Goal: Information Seeking & Learning: Learn about a topic

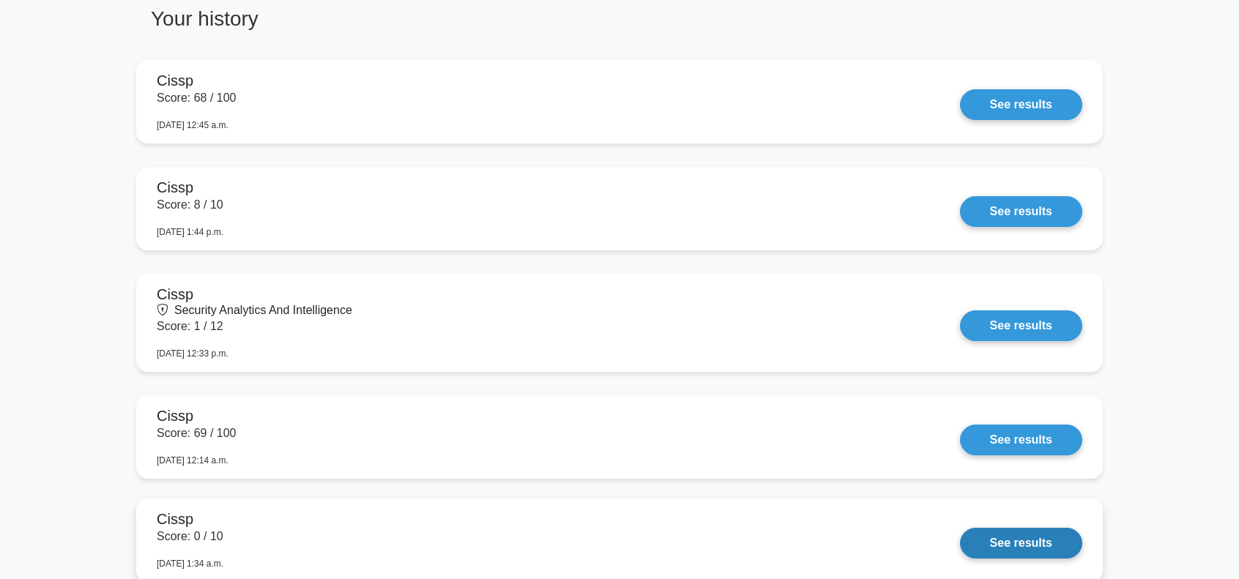
scroll to position [781, 0]
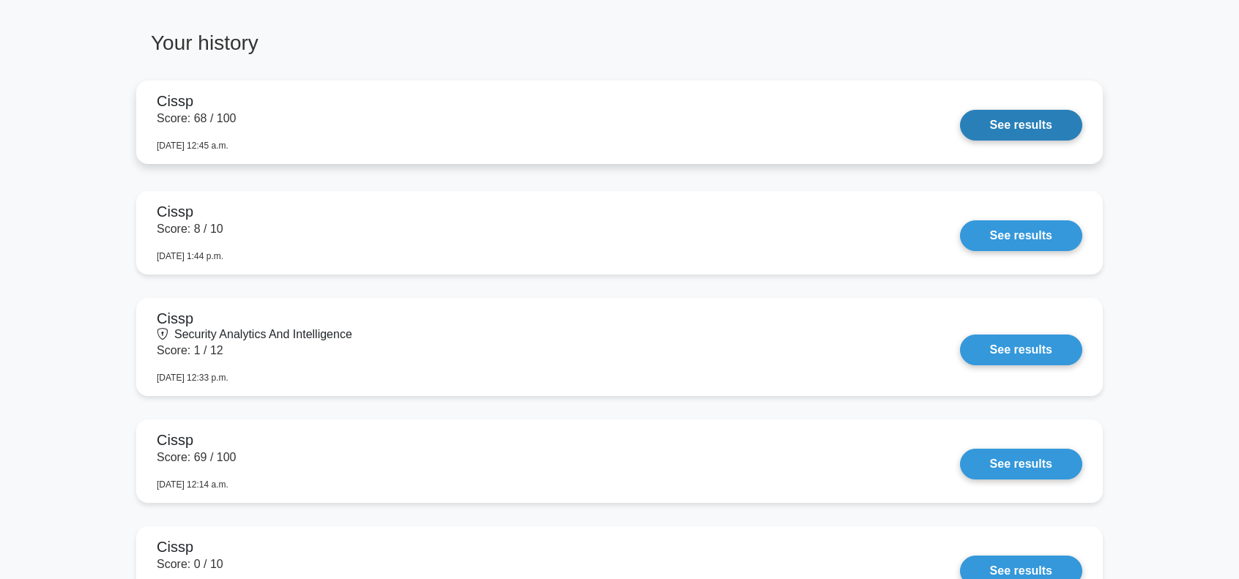
click at [1015, 124] on link "See results" at bounding box center [1021, 125] width 122 height 31
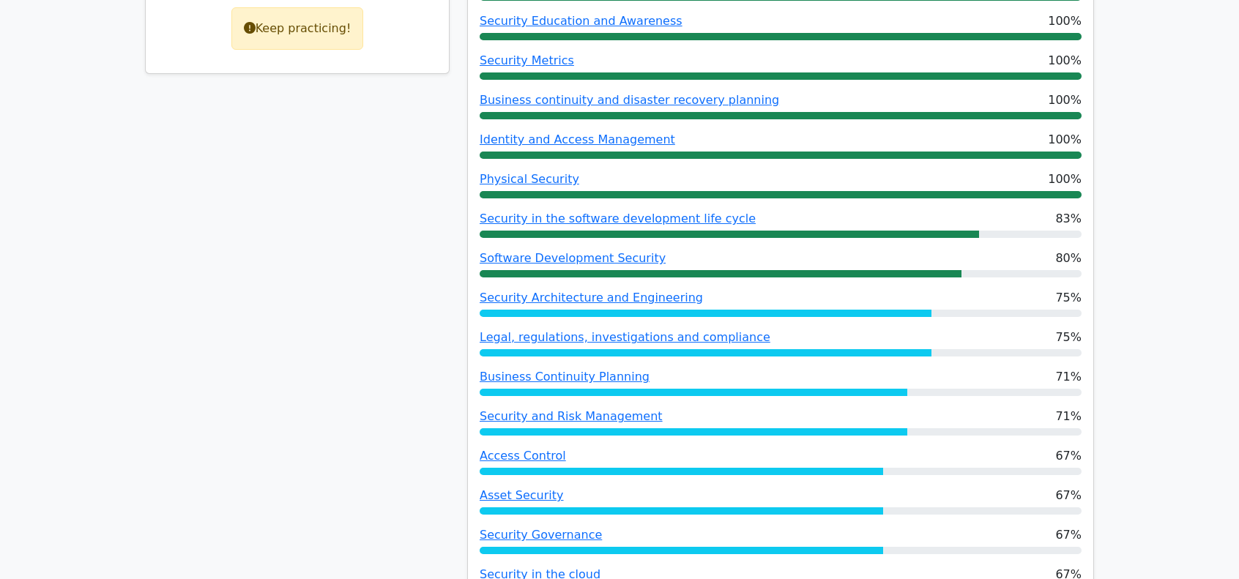
scroll to position [390, 0]
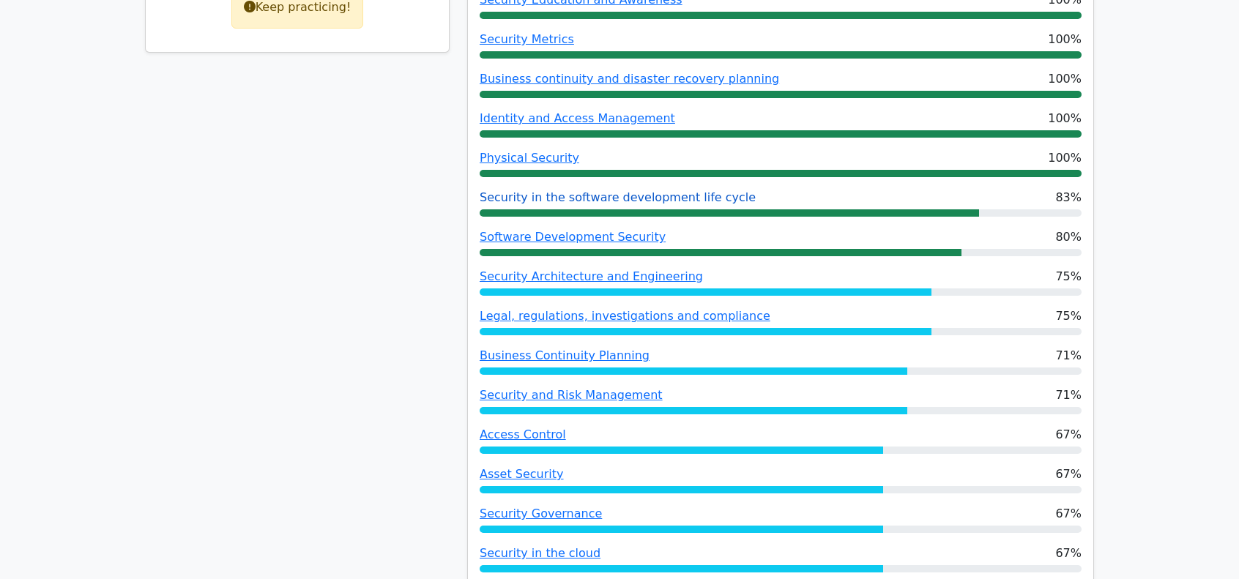
click at [601, 201] on link "Security in the software development life cycle" at bounding box center [618, 197] width 276 height 14
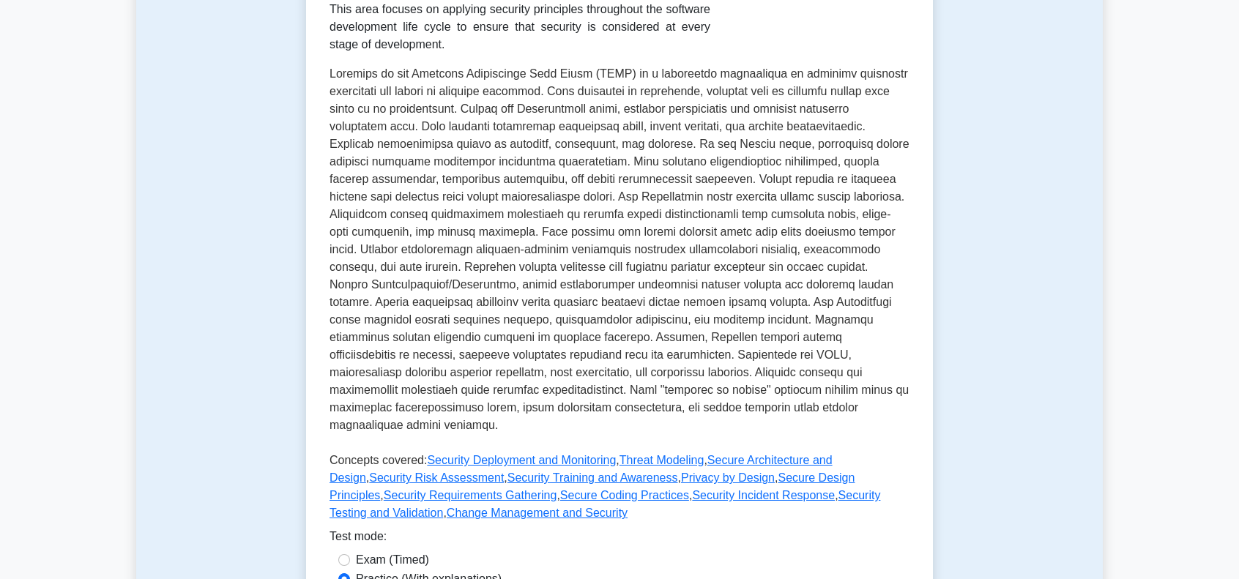
scroll to position [146, 0]
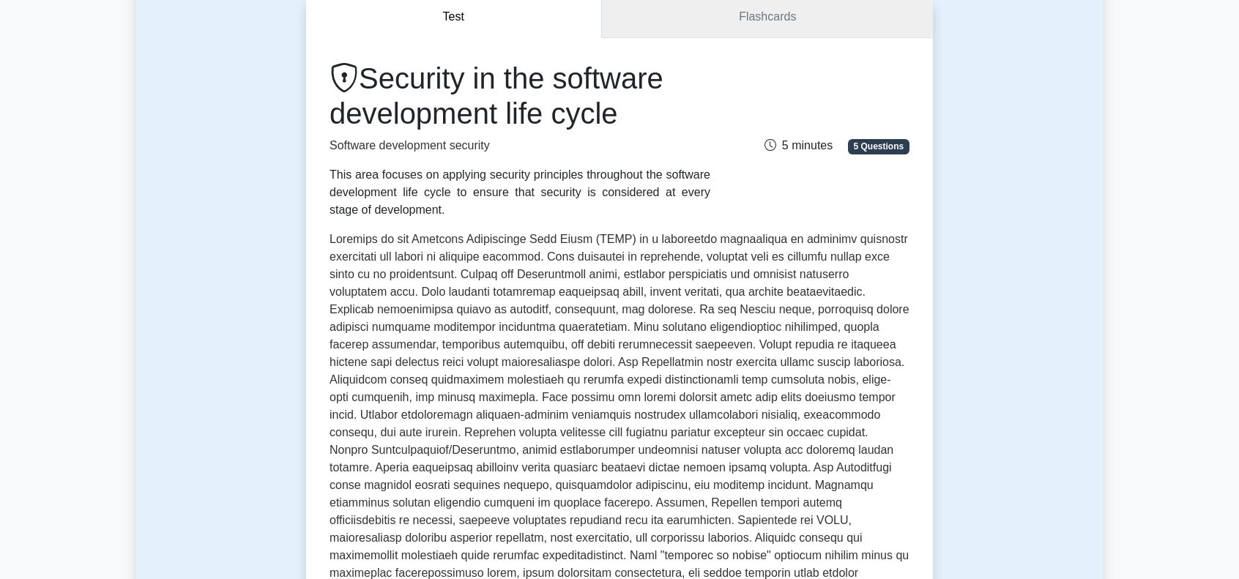
click at [751, 18] on link "Flashcards" at bounding box center [767, 17] width 331 height 42
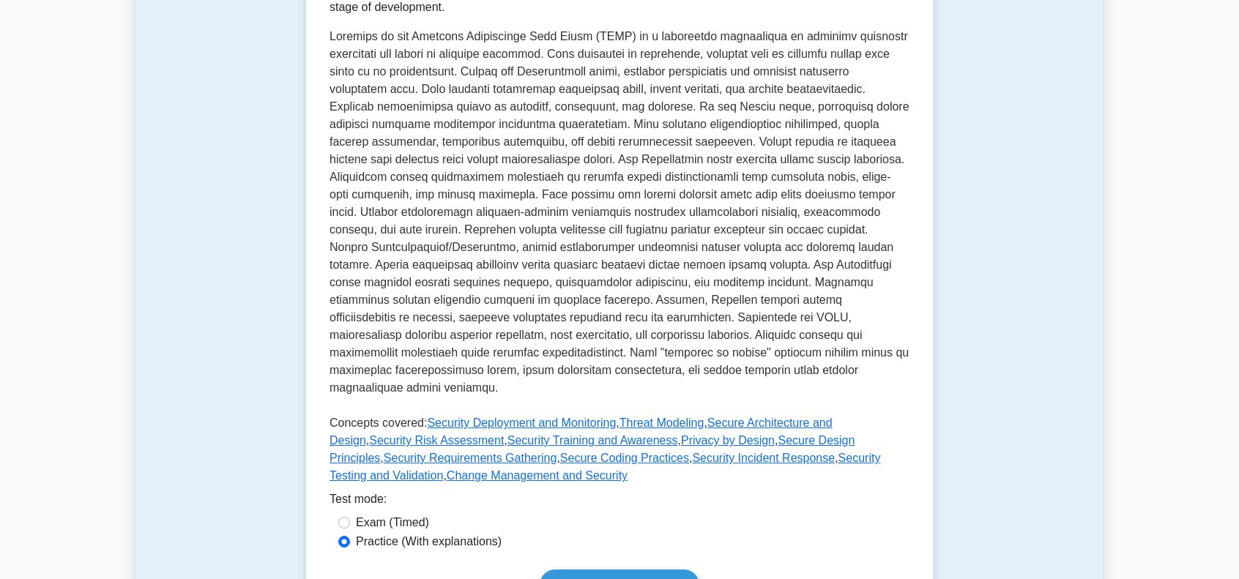
scroll to position [439, 0]
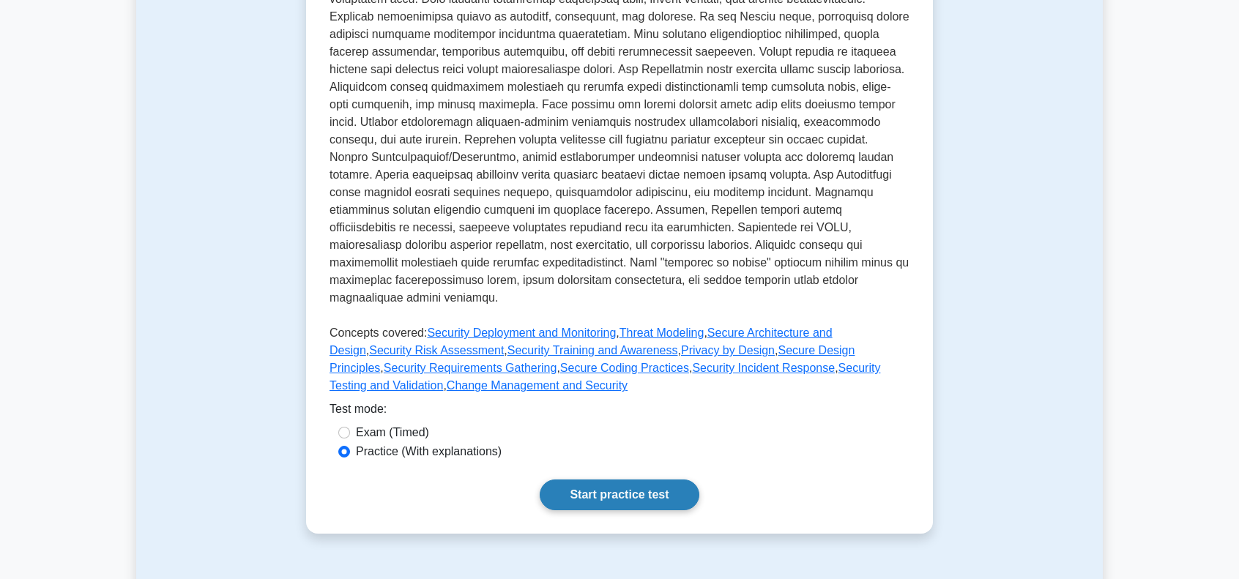
click at [639, 481] on link "Start practice test" at bounding box center [619, 495] width 159 height 31
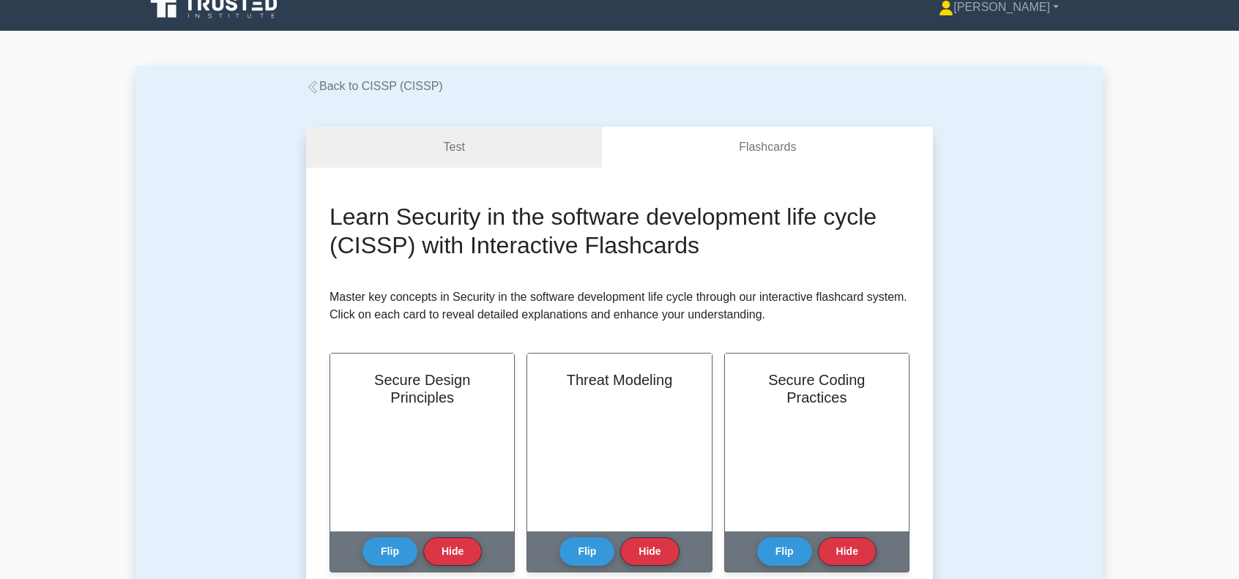
scroll to position [146, 0]
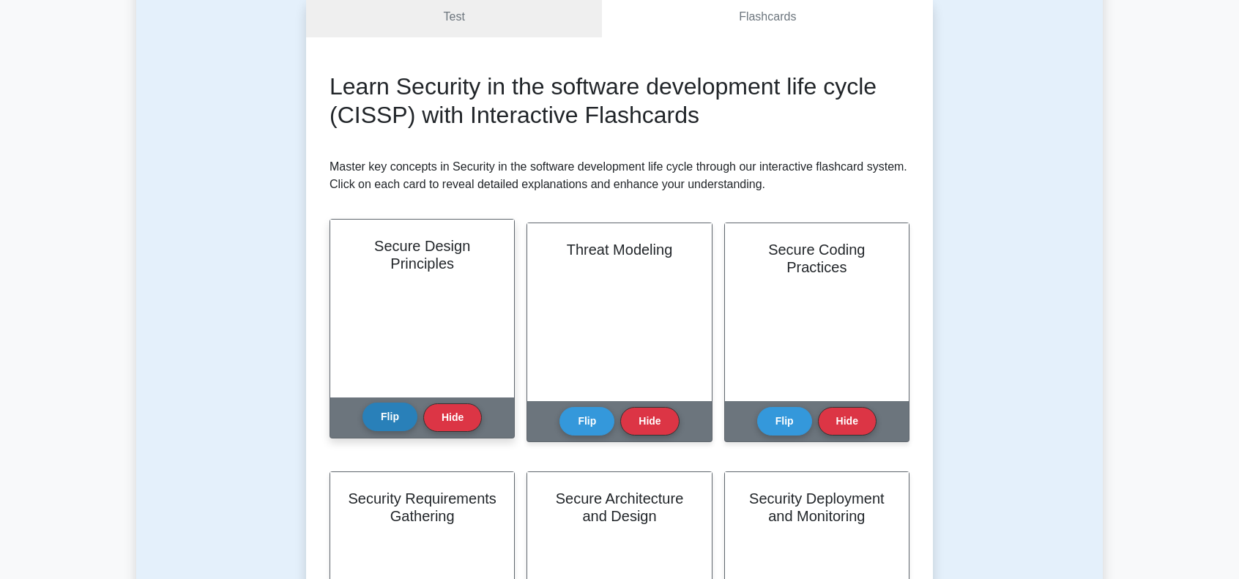
click at [385, 425] on button "Flip" at bounding box center [389, 417] width 55 height 29
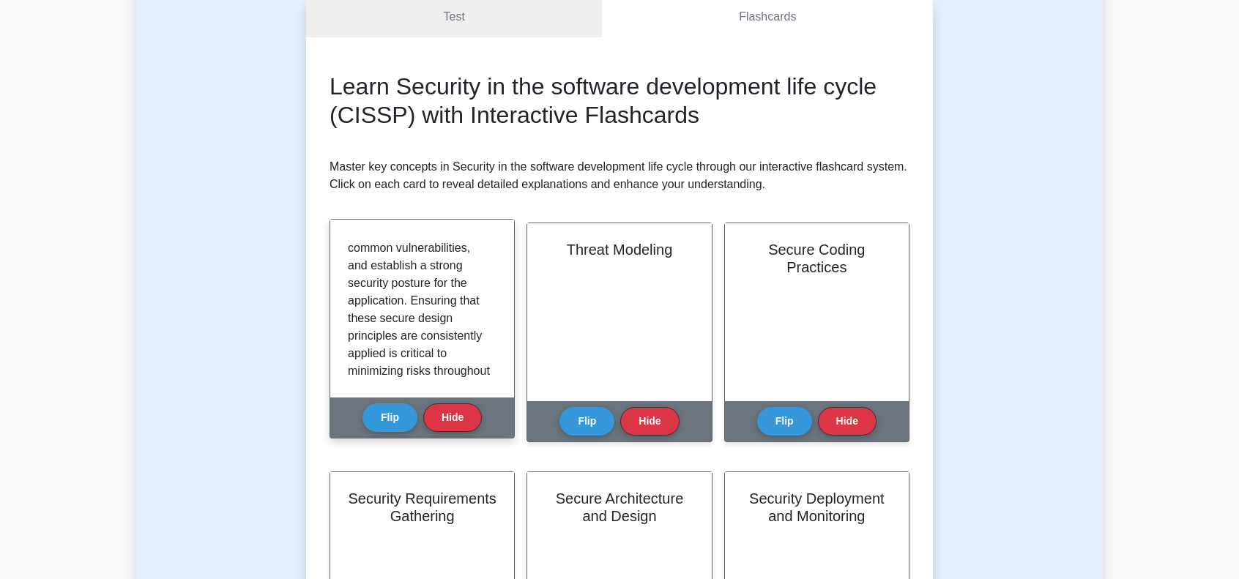
scroll to position [293, 0]
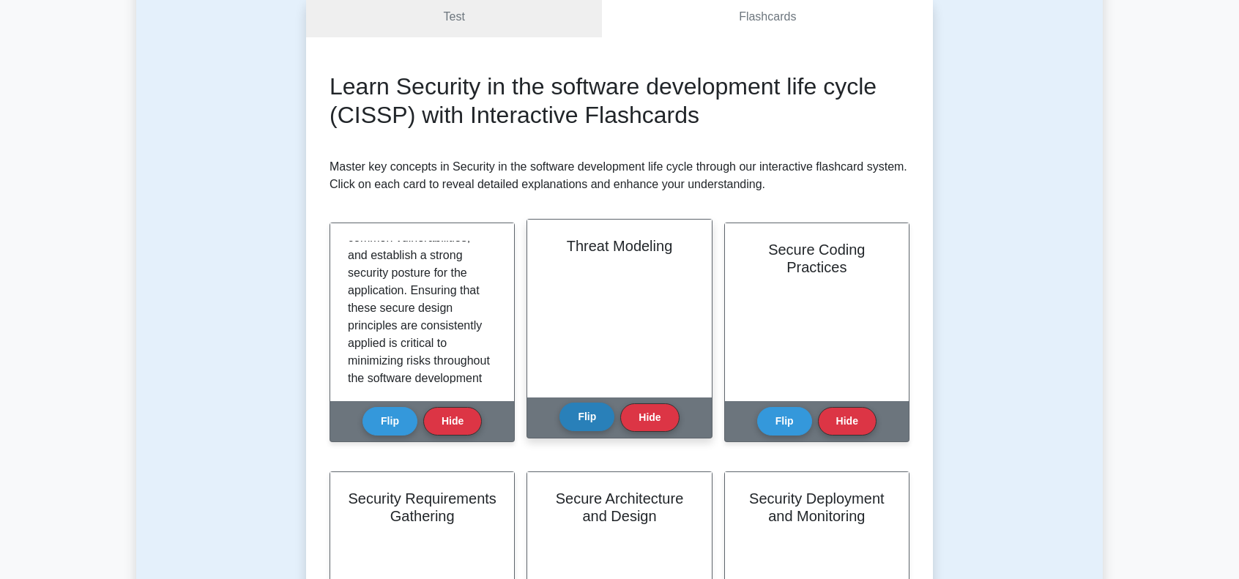
click at [577, 415] on button "Flip" at bounding box center [586, 417] width 55 height 29
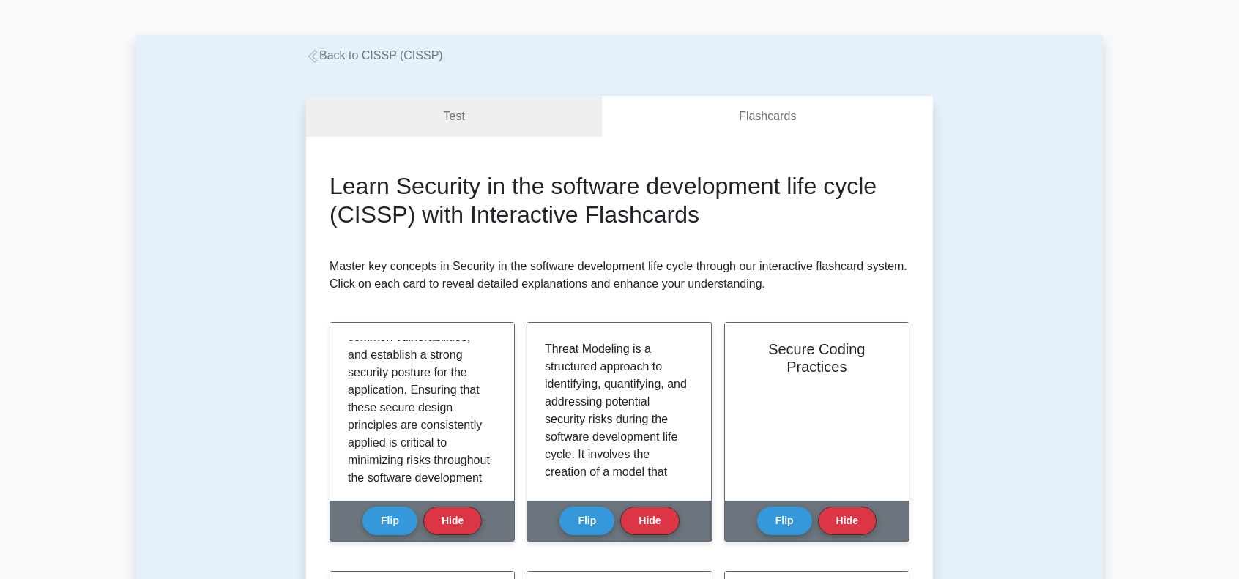
scroll to position [0, 0]
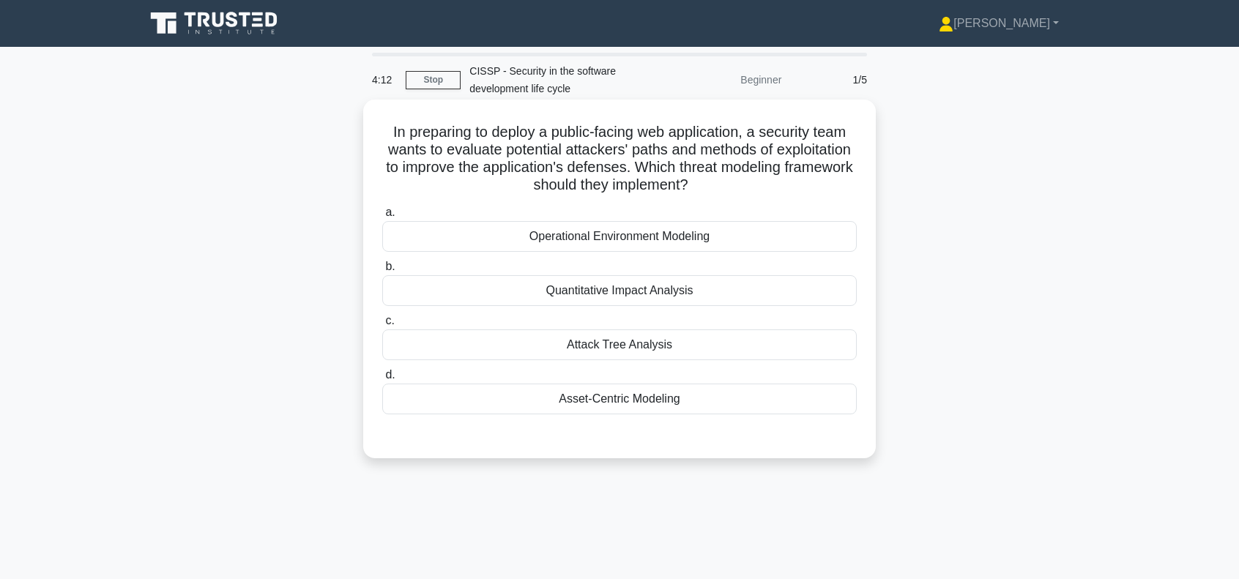
click at [611, 345] on div "Attack Tree Analysis" at bounding box center [619, 345] width 475 height 31
click at [382, 326] on input "c. Attack Tree Analysis" at bounding box center [382, 321] width 0 height 10
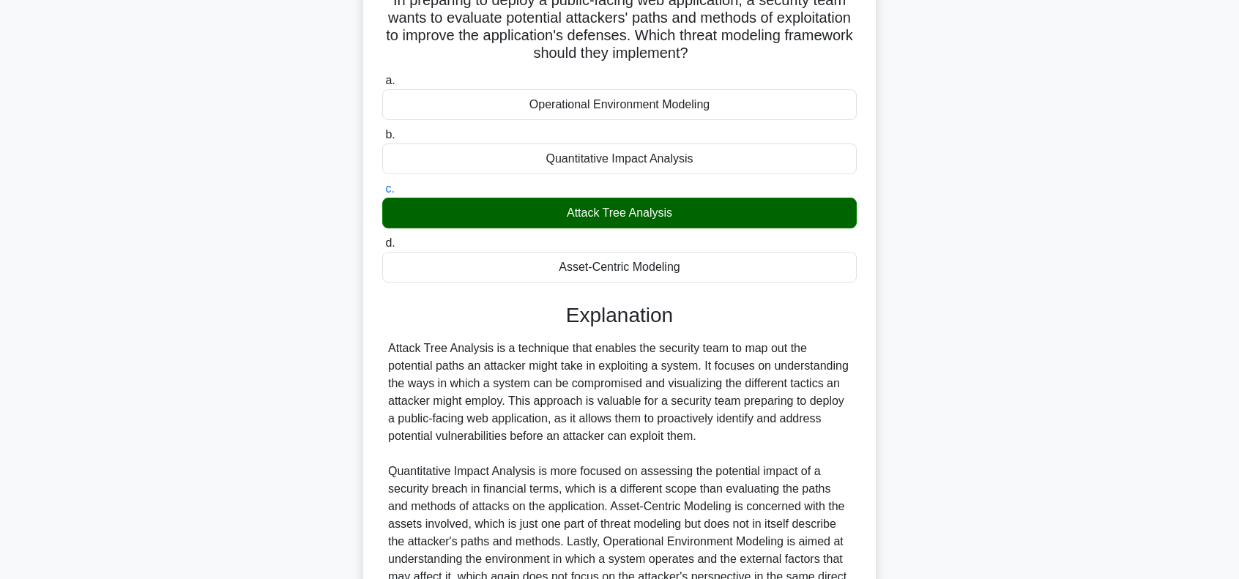
scroll to position [286, 0]
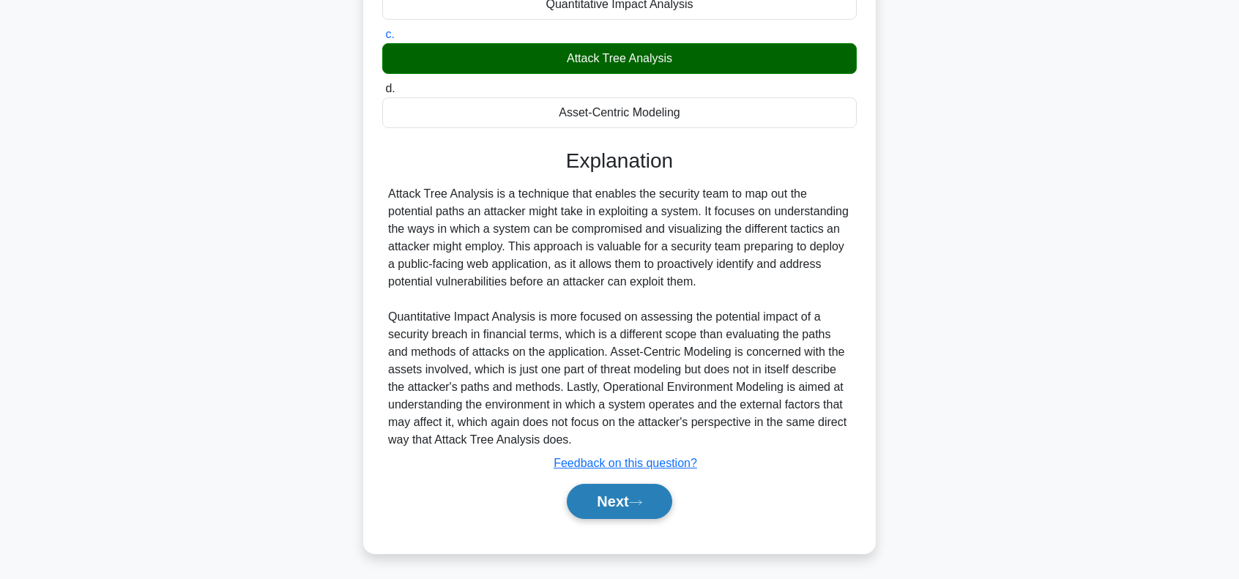
click at [606, 500] on button "Next" at bounding box center [619, 501] width 105 height 35
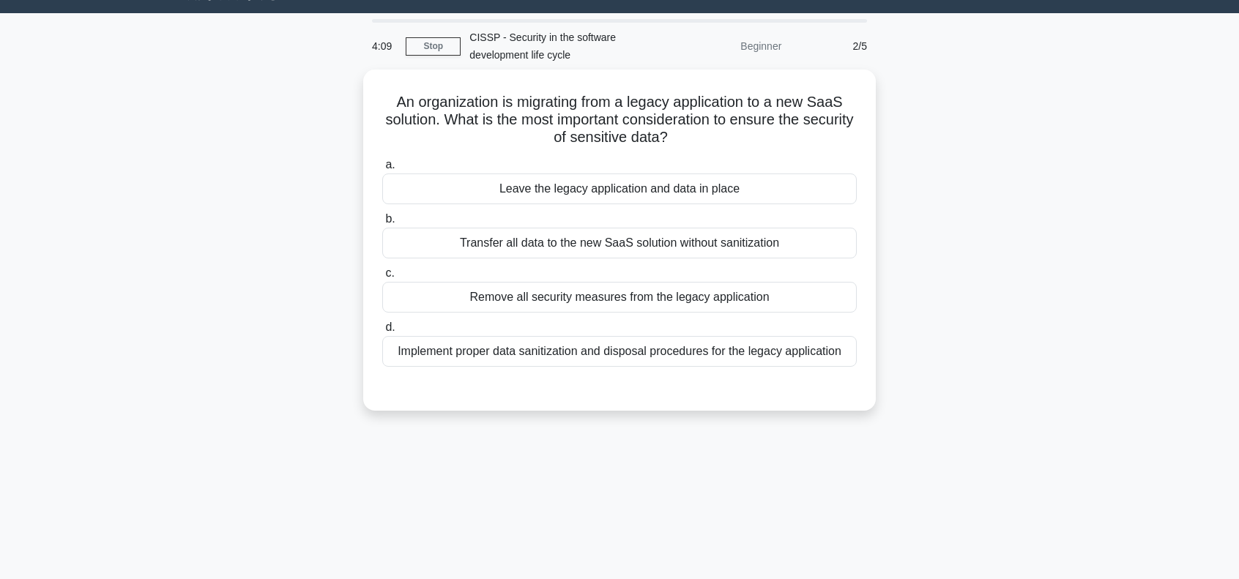
scroll to position [0, 0]
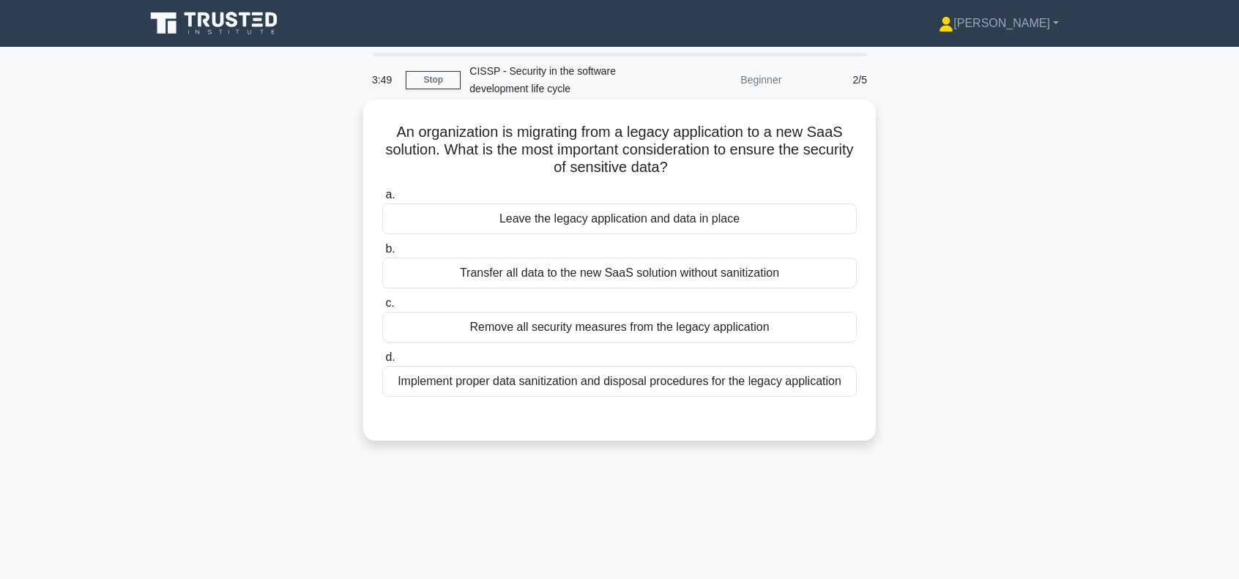
click at [732, 387] on div "Implement proper data sanitization and disposal procedures for the legacy appli…" at bounding box center [619, 381] width 475 height 31
click at [382, 362] on input "d. Implement proper data sanitization and disposal procedures for the legacy ap…" at bounding box center [382, 358] width 0 height 10
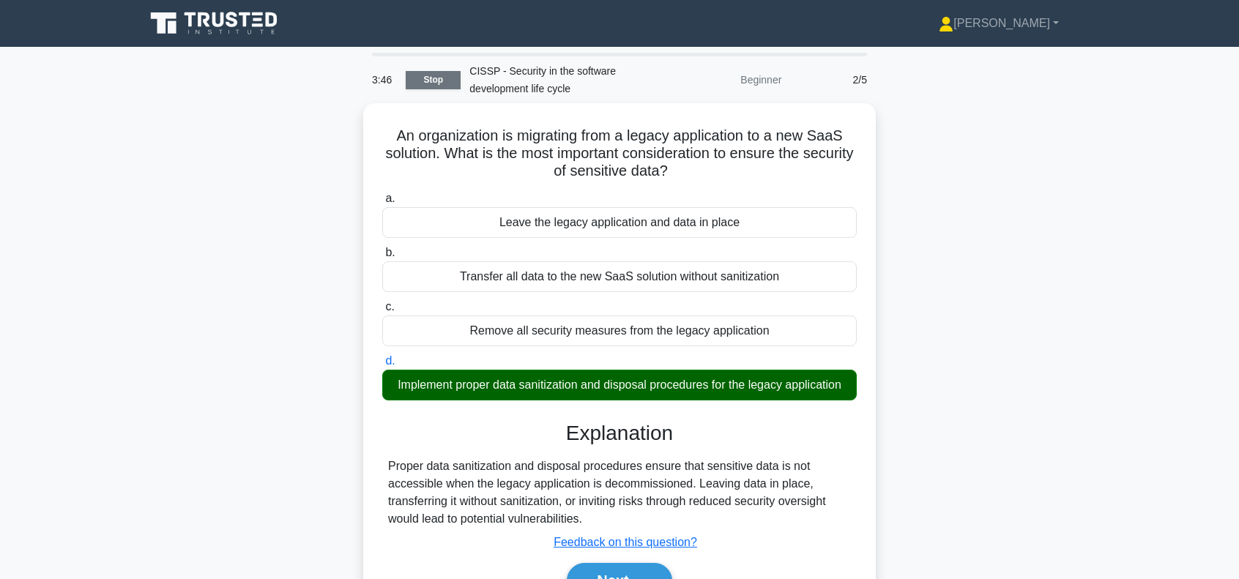
click at [434, 83] on link "Stop" at bounding box center [433, 80] width 55 height 18
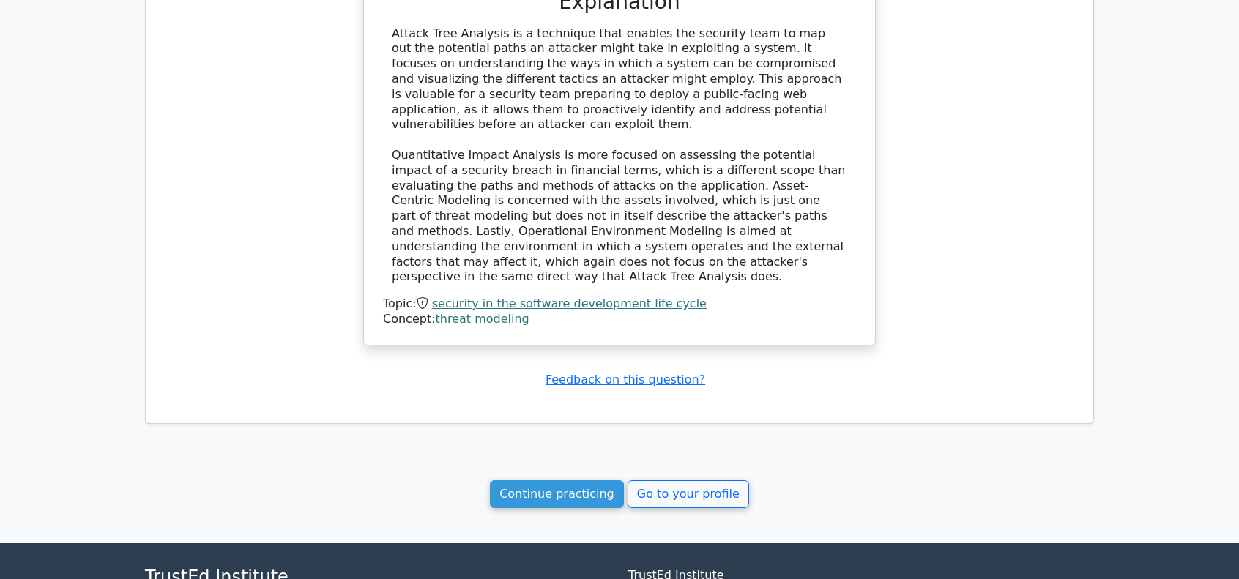
scroll to position [1172, 0]
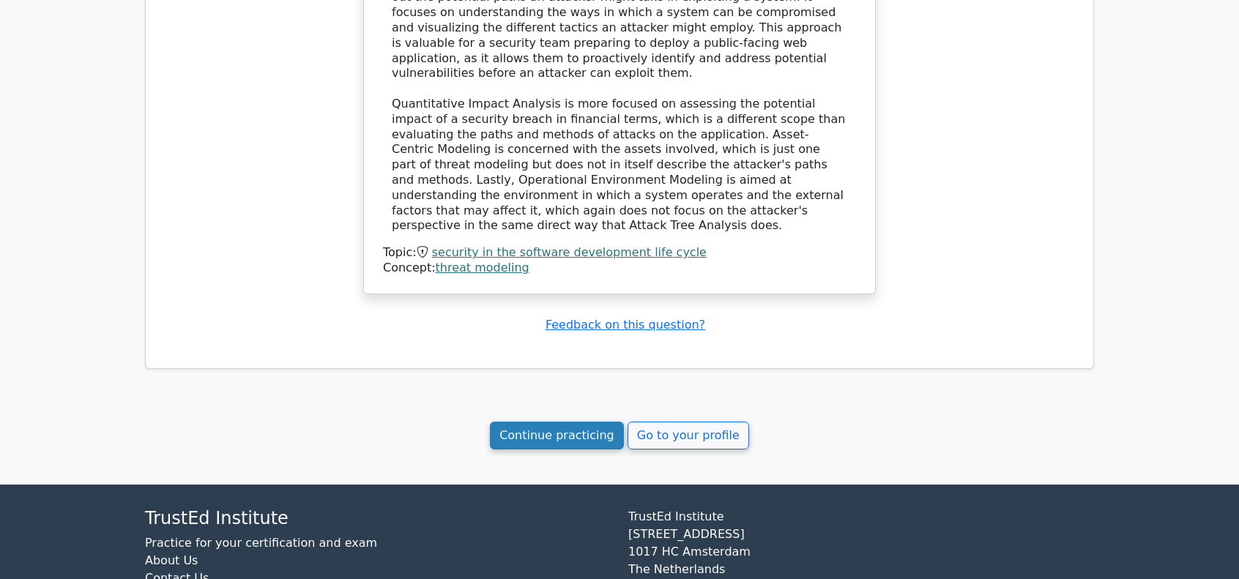
click at [570, 422] on link "Continue practicing" at bounding box center [557, 436] width 134 height 28
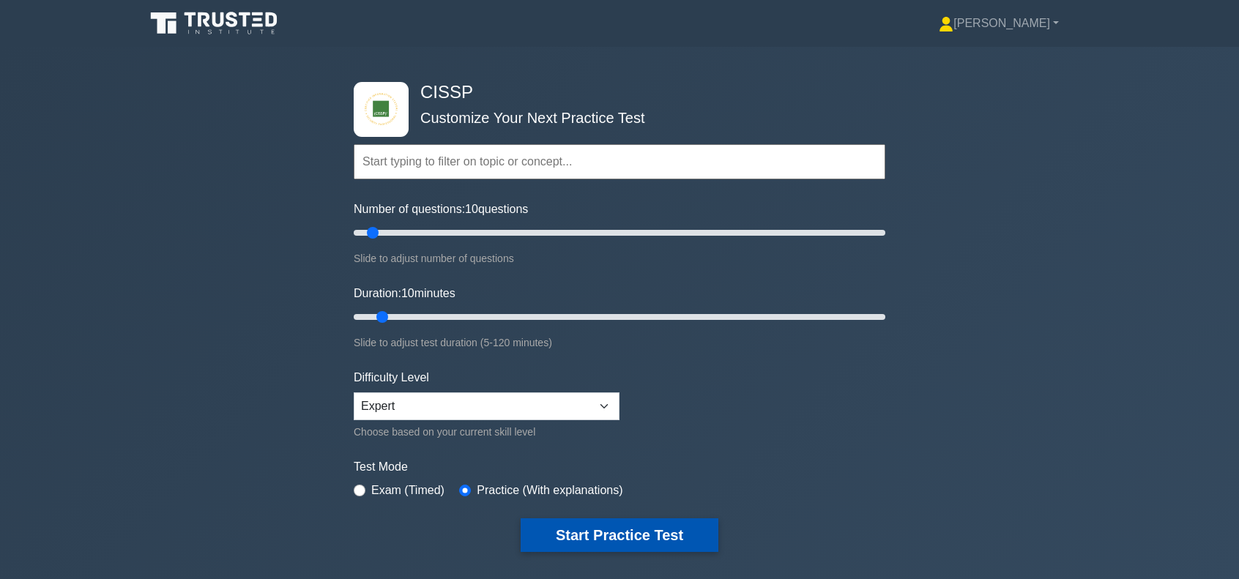
click at [589, 534] on button "Start Practice Test" at bounding box center [620, 535] width 198 height 34
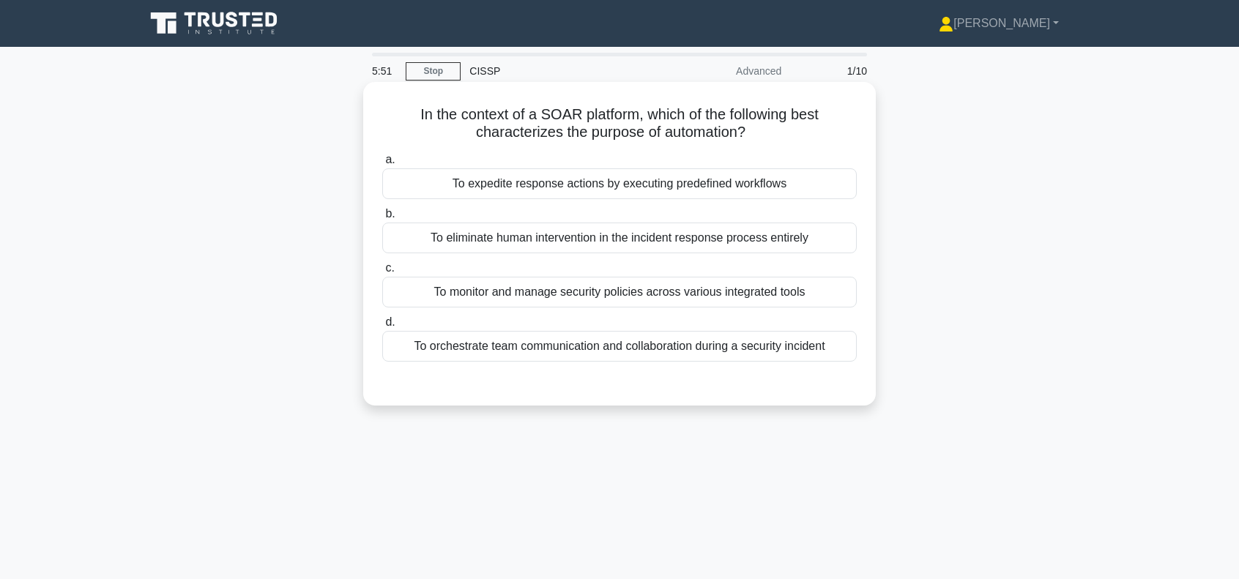
click at [678, 185] on div "To expedite response actions by executing predefined workflows" at bounding box center [619, 183] width 475 height 31
click at [382, 165] on input "a. To expedite response actions by executing predefined workflows" at bounding box center [382, 160] width 0 height 10
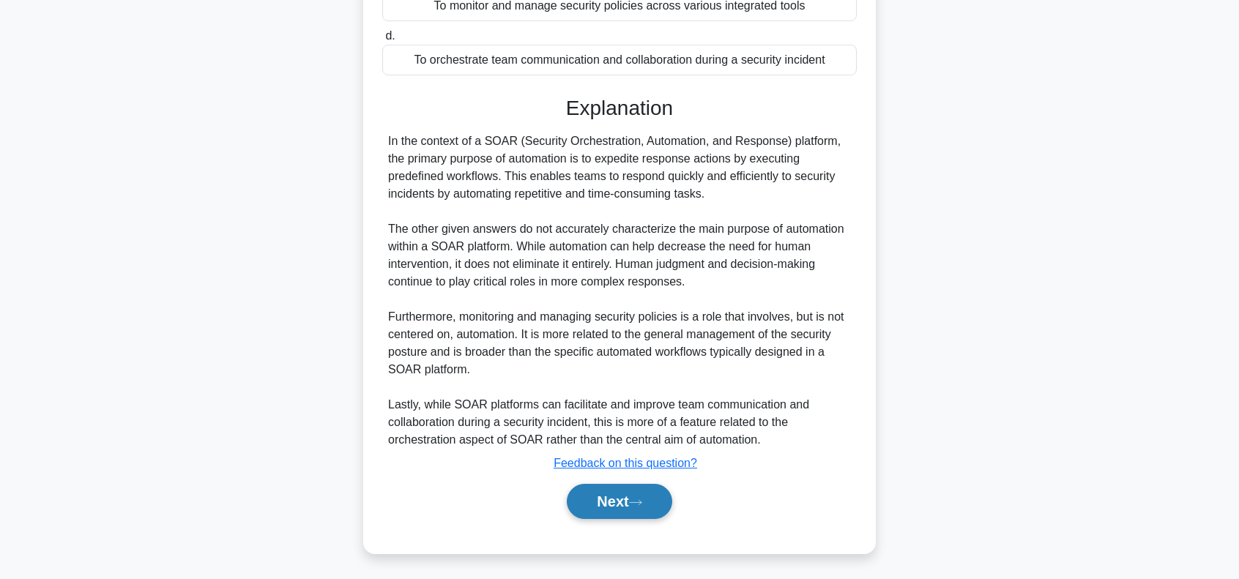
click at [634, 502] on button "Next" at bounding box center [619, 501] width 105 height 35
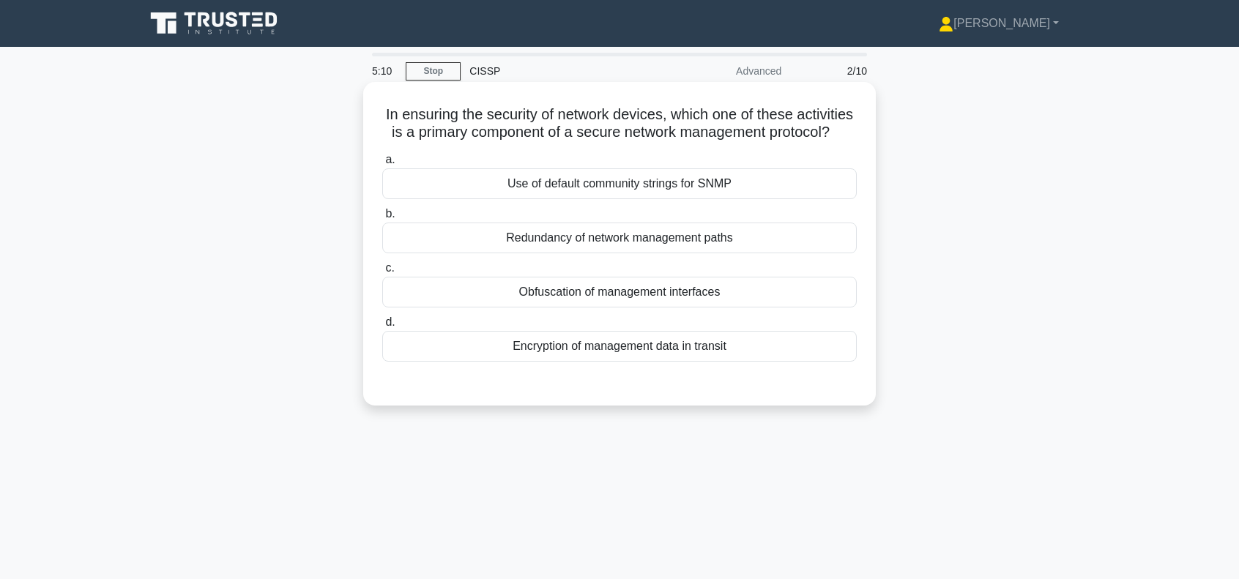
click at [646, 362] on div "Encryption of management data in transit" at bounding box center [619, 346] width 475 height 31
click at [382, 327] on input "d. Encryption of management data in transit" at bounding box center [382, 323] width 0 height 10
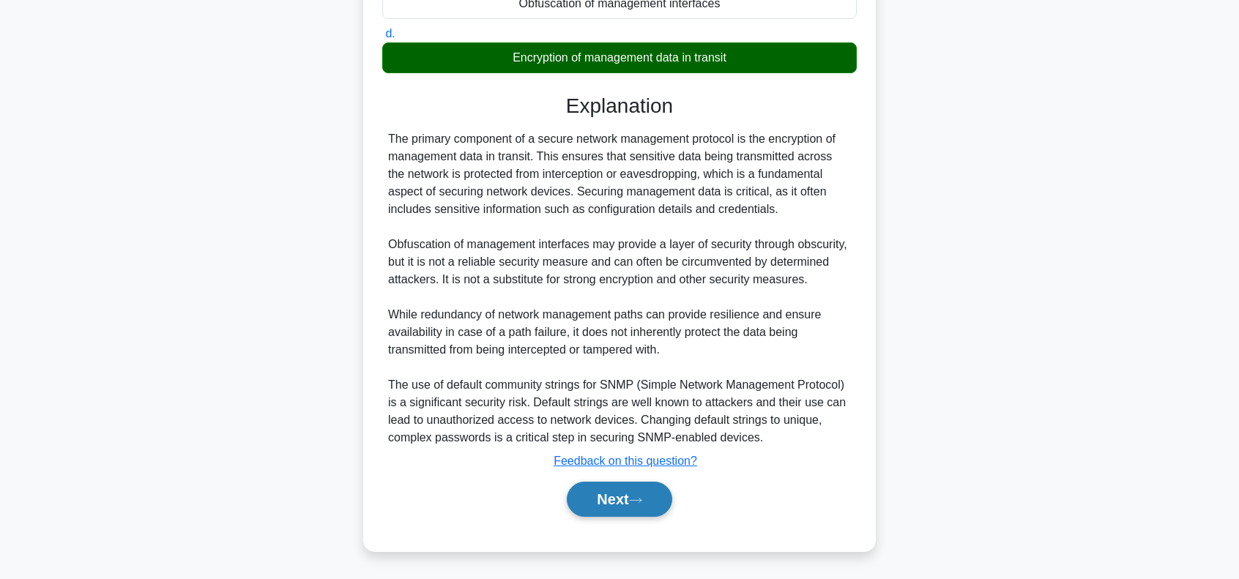
click at [643, 517] on button "Next" at bounding box center [619, 499] width 105 height 35
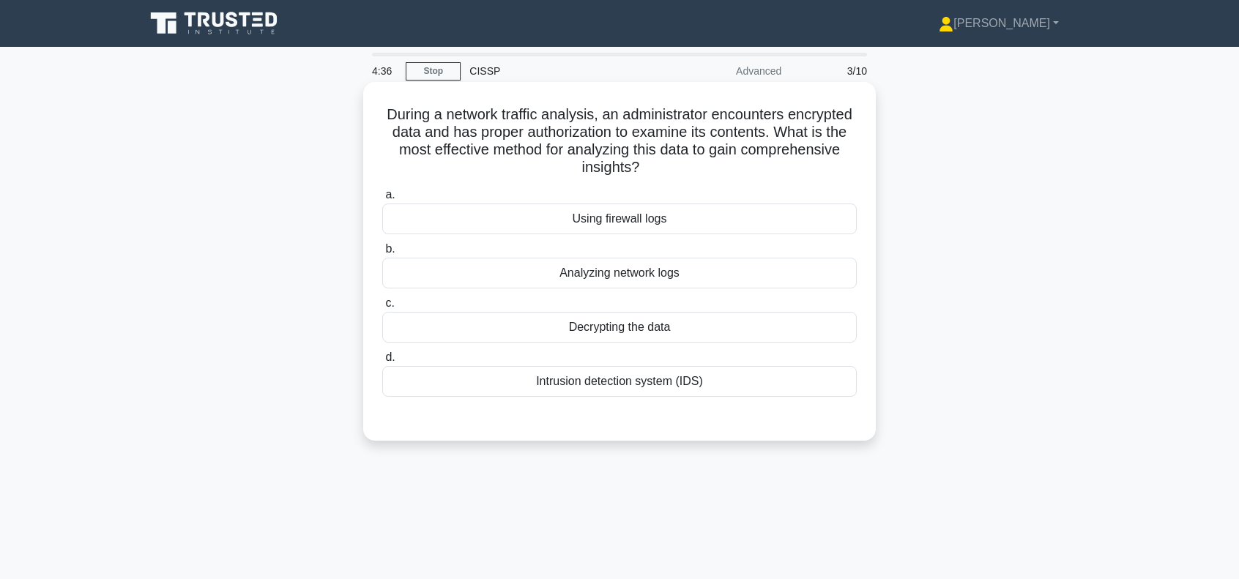
click at [688, 329] on div "Decrypting the data" at bounding box center [619, 327] width 475 height 31
click at [382, 308] on input "c. Decrypting the data" at bounding box center [382, 304] width 0 height 10
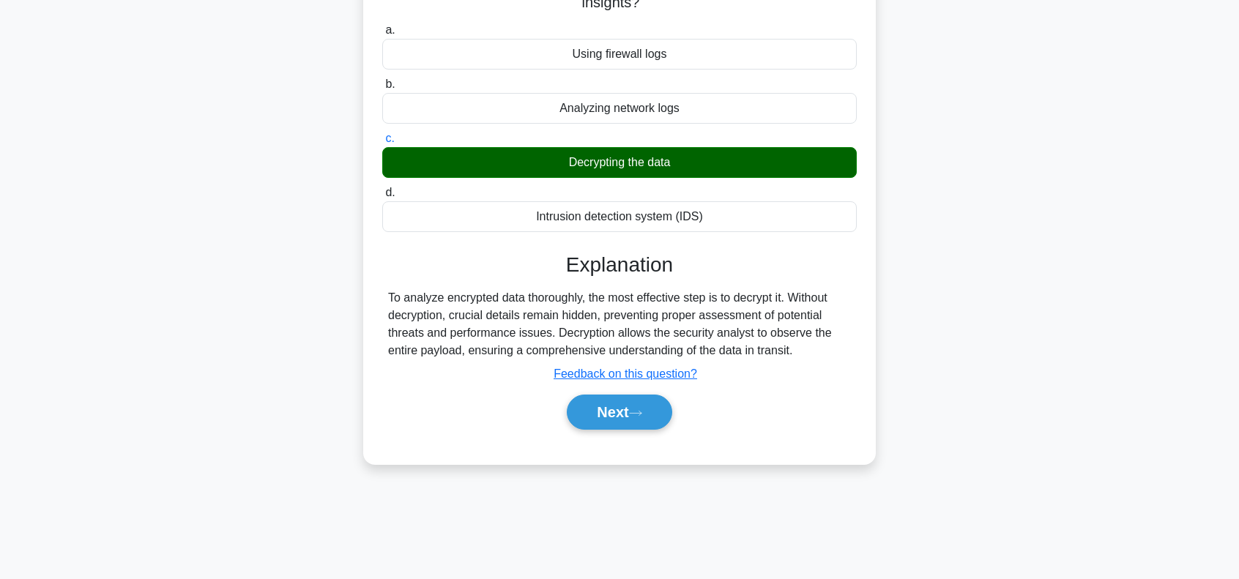
scroll to position [212, 0]
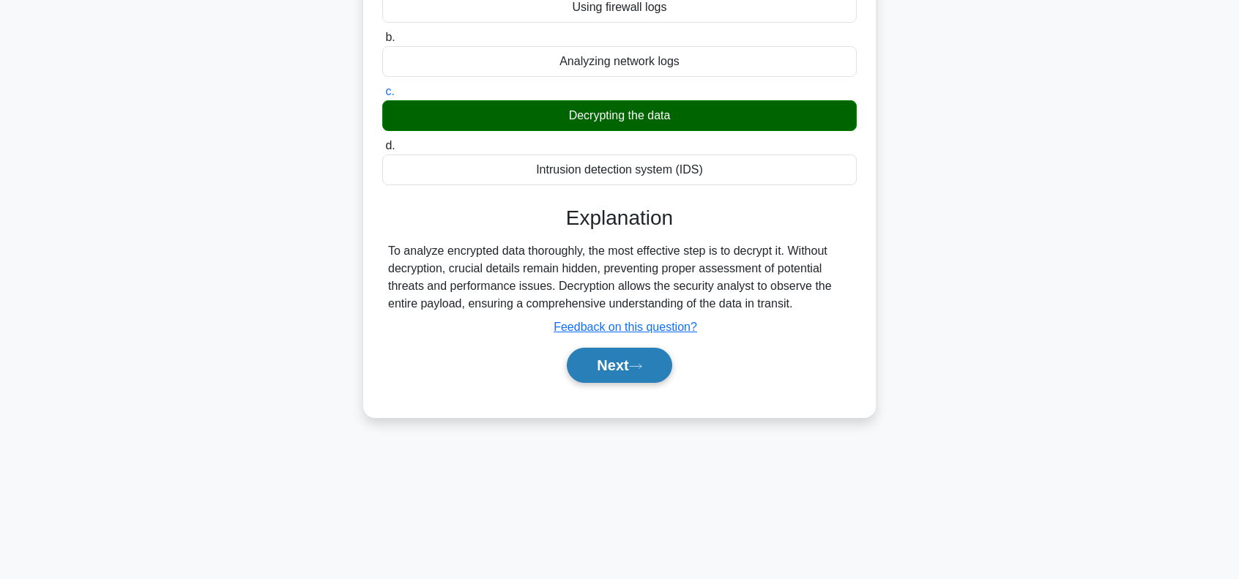
click at [639, 363] on icon at bounding box center [635, 366] width 13 height 8
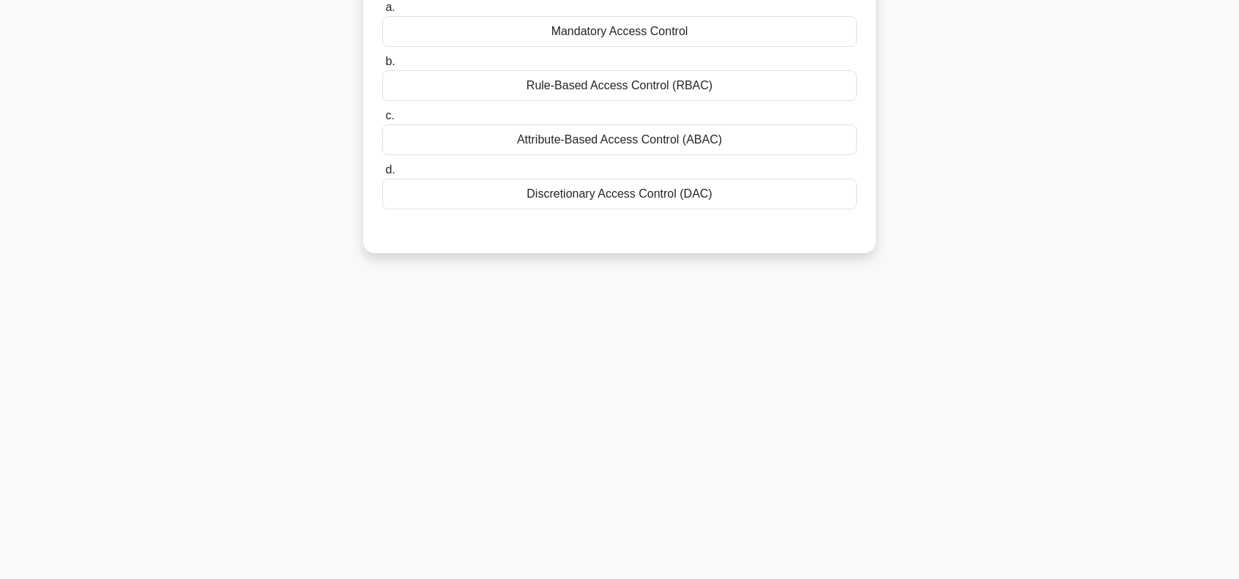
scroll to position [0, 0]
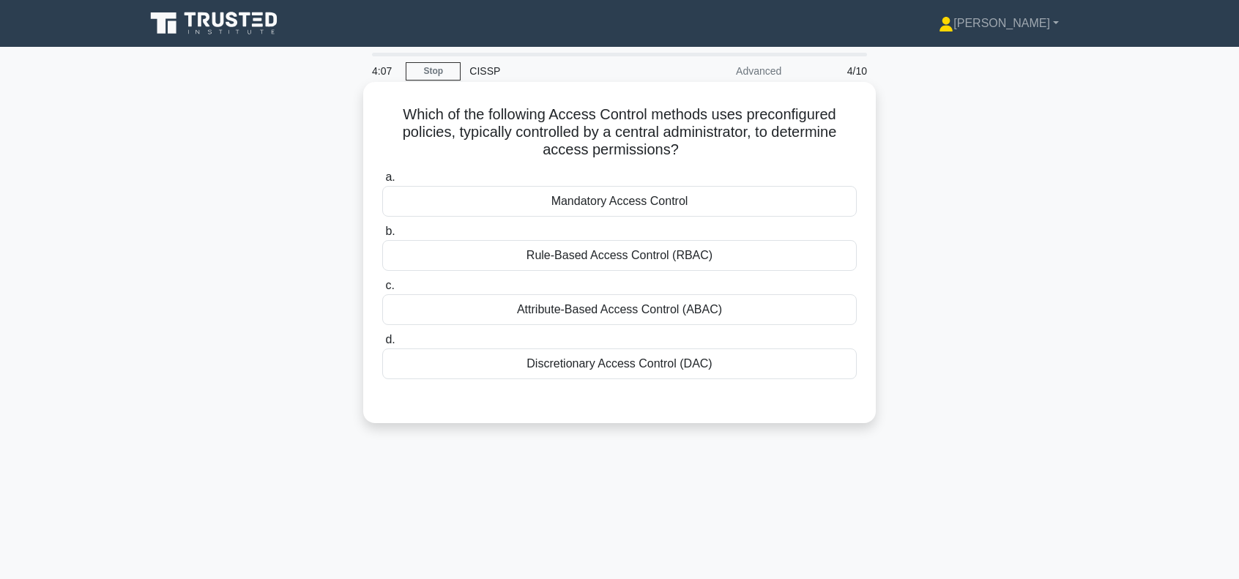
click at [622, 256] on div "Rule-Based Access Control (RBAC)" at bounding box center [619, 255] width 475 height 31
click at [382, 237] on input "b. Rule-Based Access Control (RBAC)" at bounding box center [382, 232] width 0 height 10
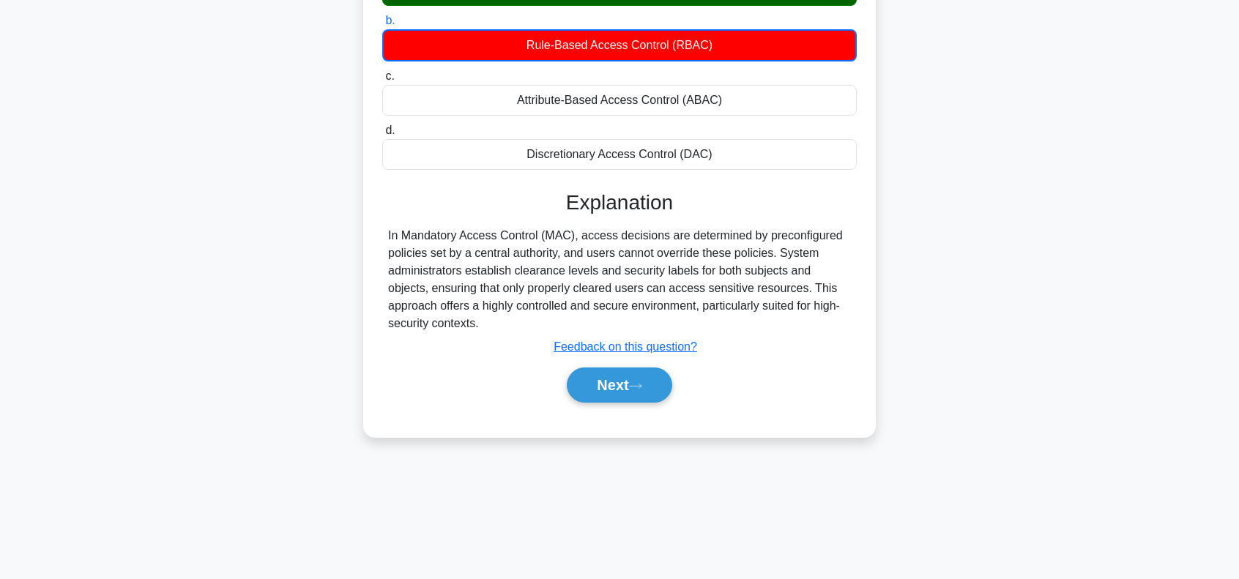
scroll to position [212, 0]
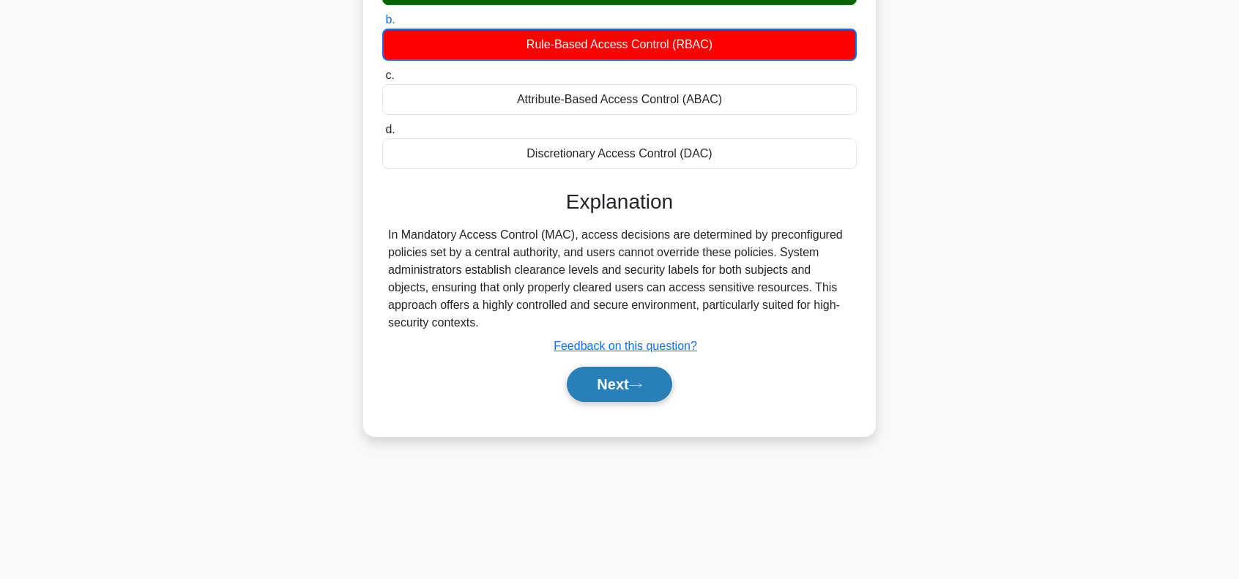
click at [620, 388] on button "Next" at bounding box center [619, 384] width 105 height 35
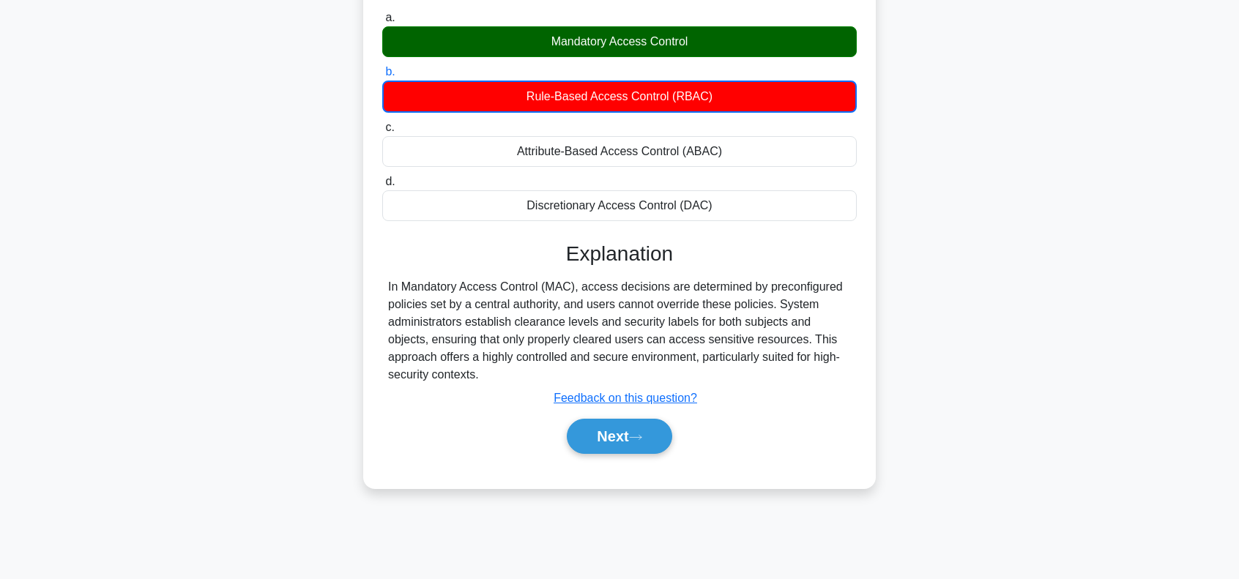
scroll to position [163, 0]
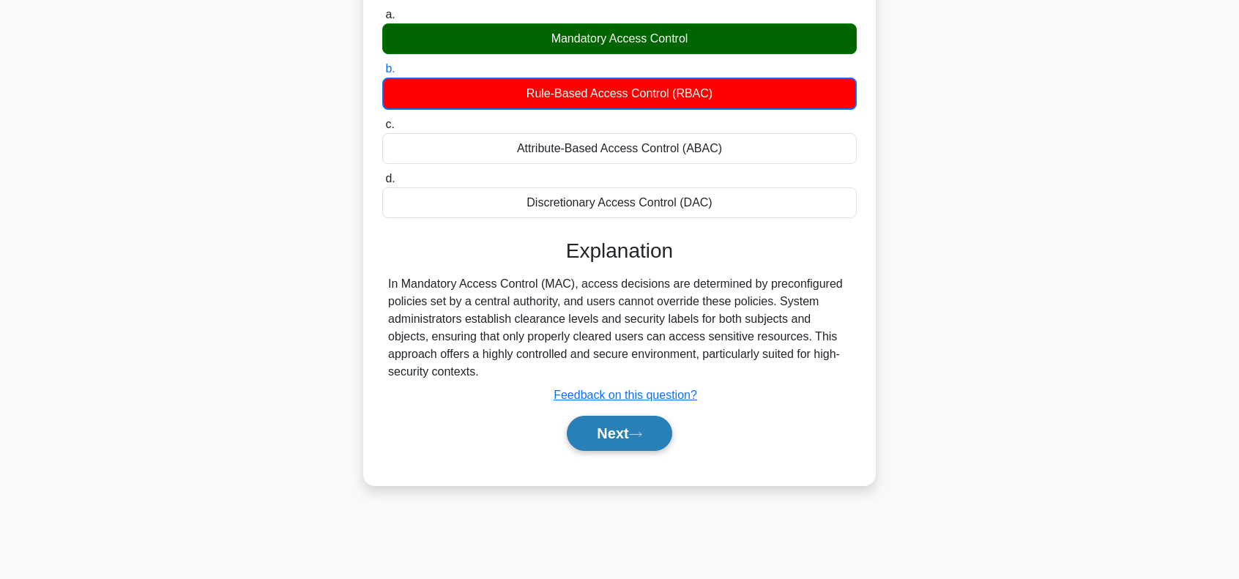
click at [639, 428] on button "Next" at bounding box center [619, 433] width 105 height 35
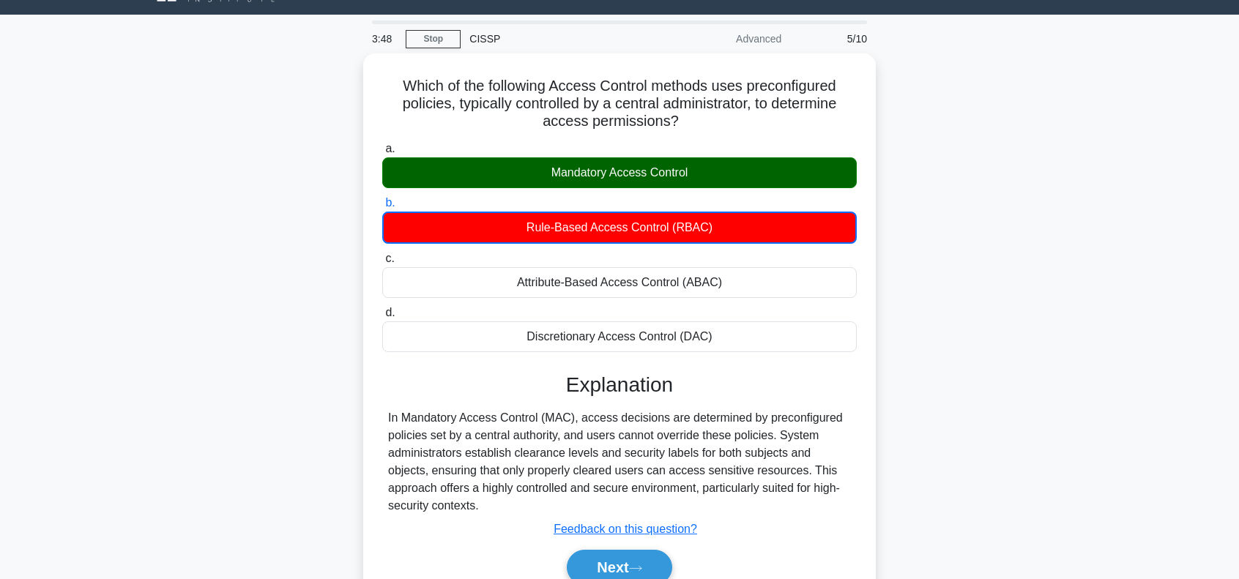
scroll to position [0, 0]
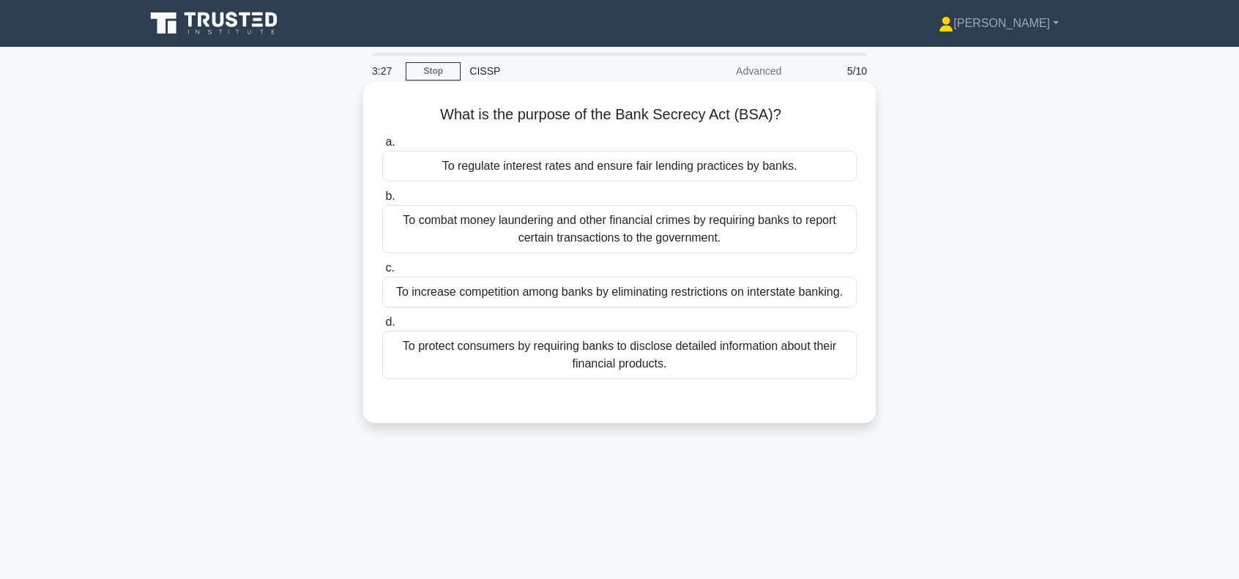
click at [578, 233] on div "To combat money laundering and other financial crimes by requiring banks to rep…" at bounding box center [619, 229] width 475 height 48
click at [382, 201] on input "b. To combat money laundering and other financial crimes by requiring banks to …" at bounding box center [382, 197] width 0 height 10
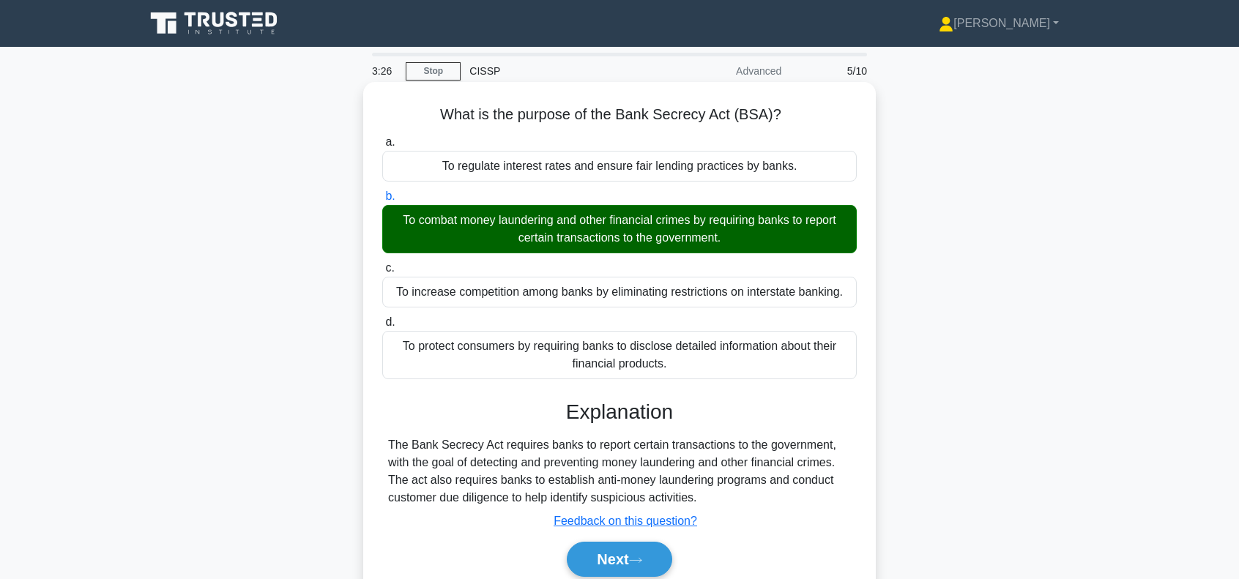
scroll to position [195, 0]
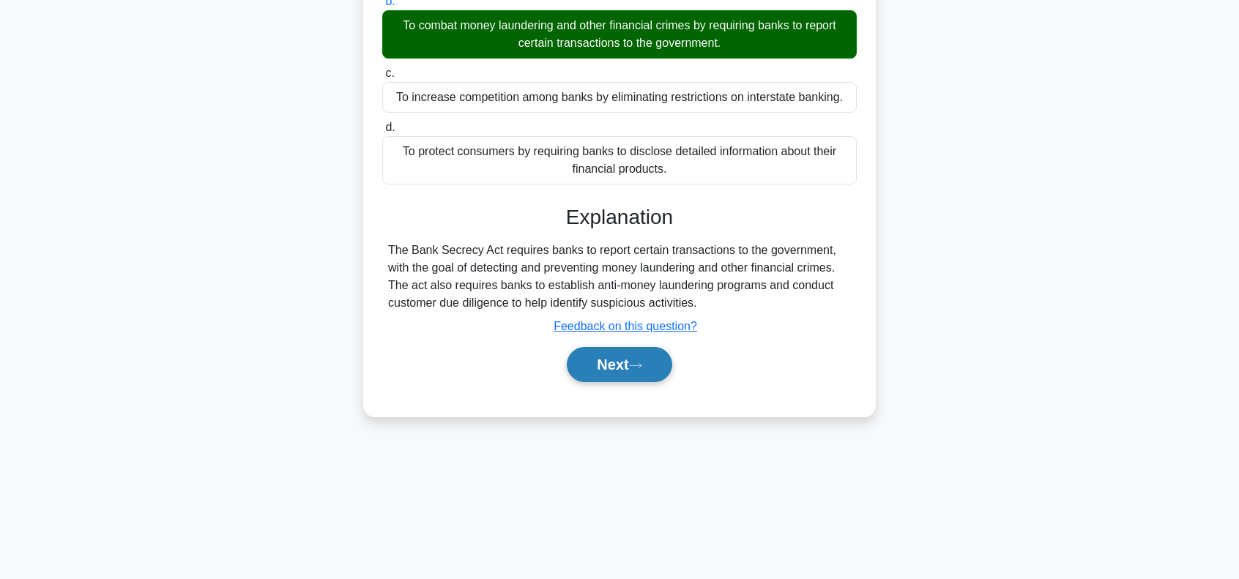
click at [630, 373] on button "Next" at bounding box center [619, 364] width 105 height 35
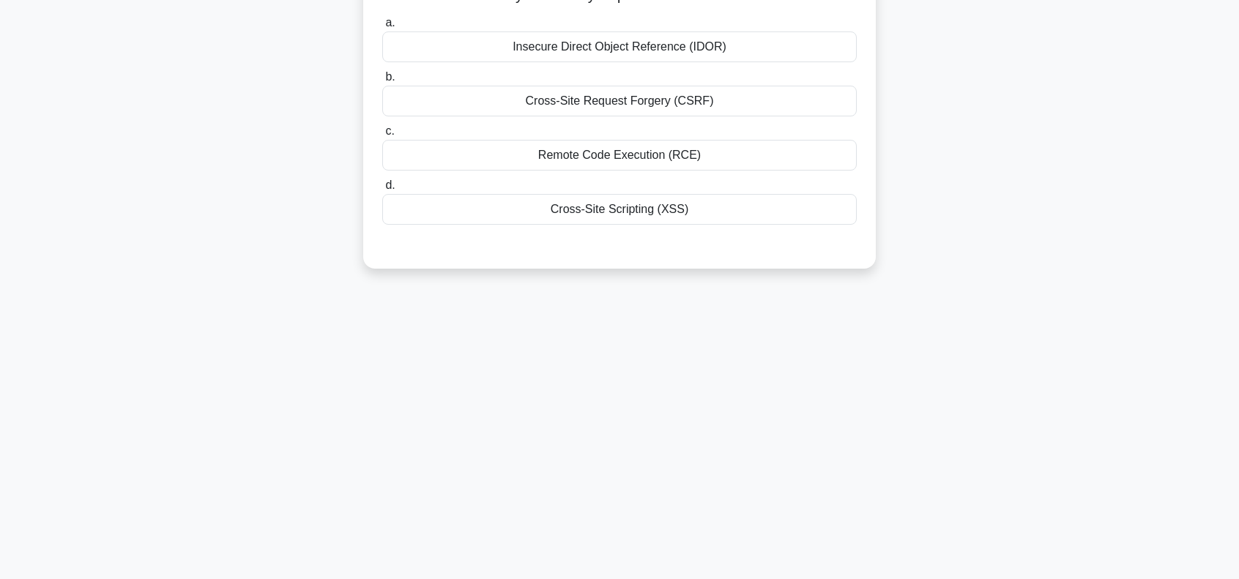
scroll to position [0, 0]
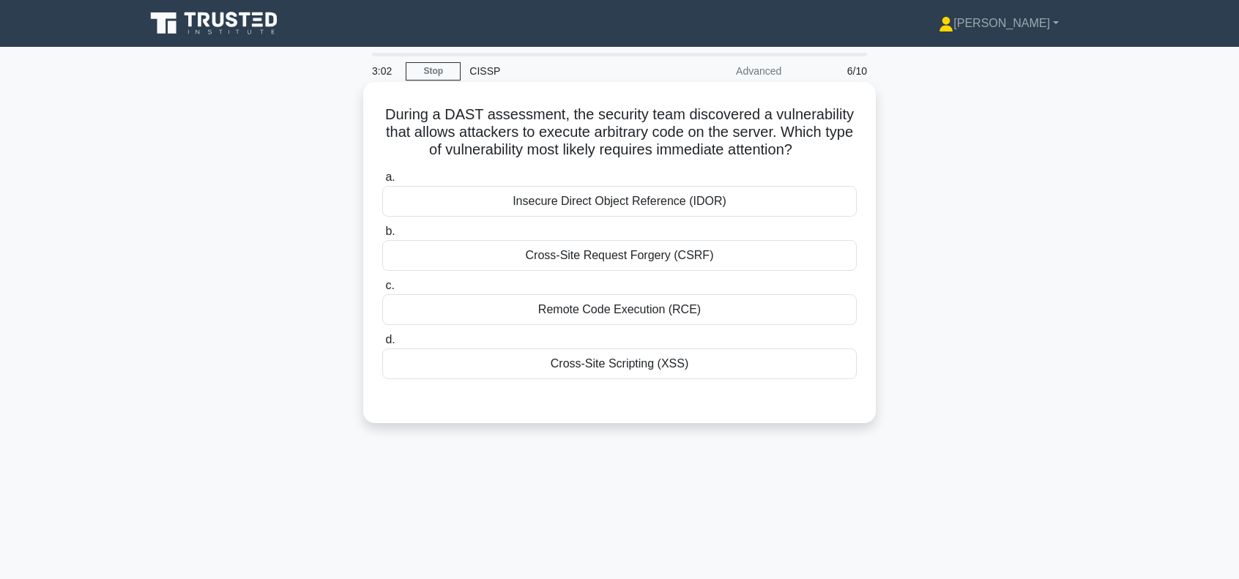
click at [674, 313] on div "Remote Code Execution (RCE)" at bounding box center [619, 309] width 475 height 31
click at [382, 291] on input "c. Remote Code Execution (RCE)" at bounding box center [382, 286] width 0 height 10
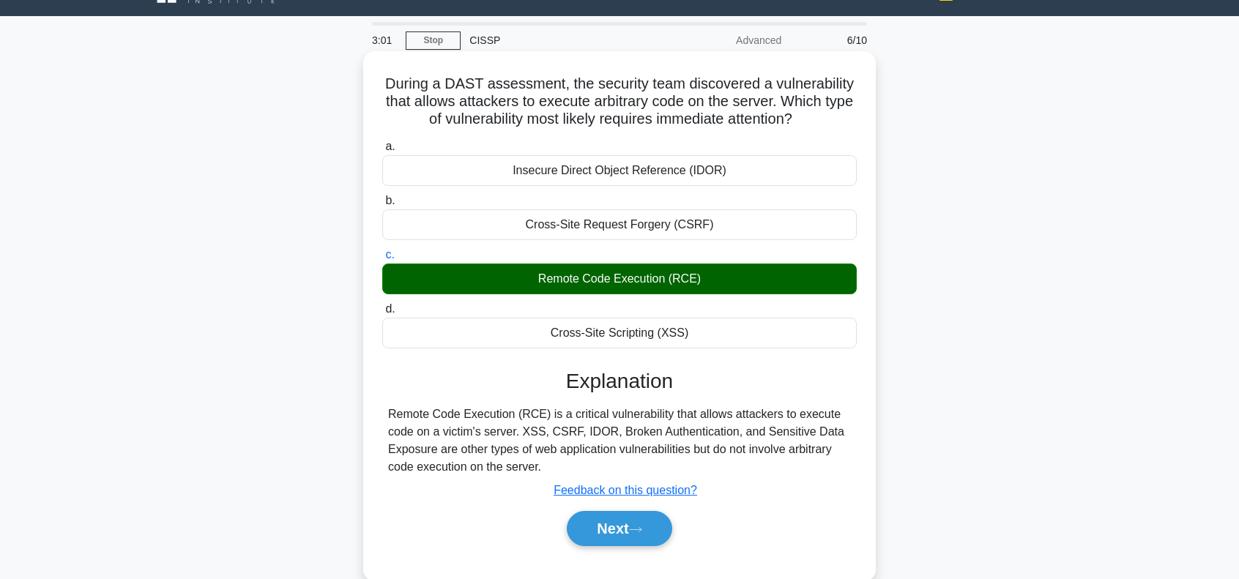
scroll to position [146, 0]
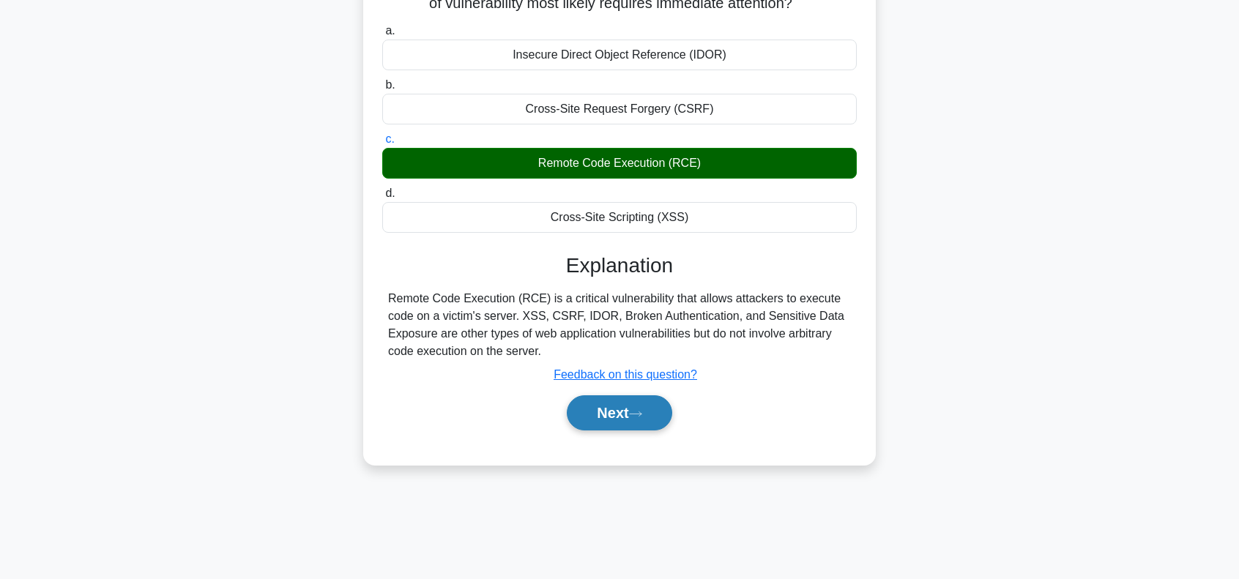
click at [620, 416] on button "Next" at bounding box center [619, 412] width 105 height 35
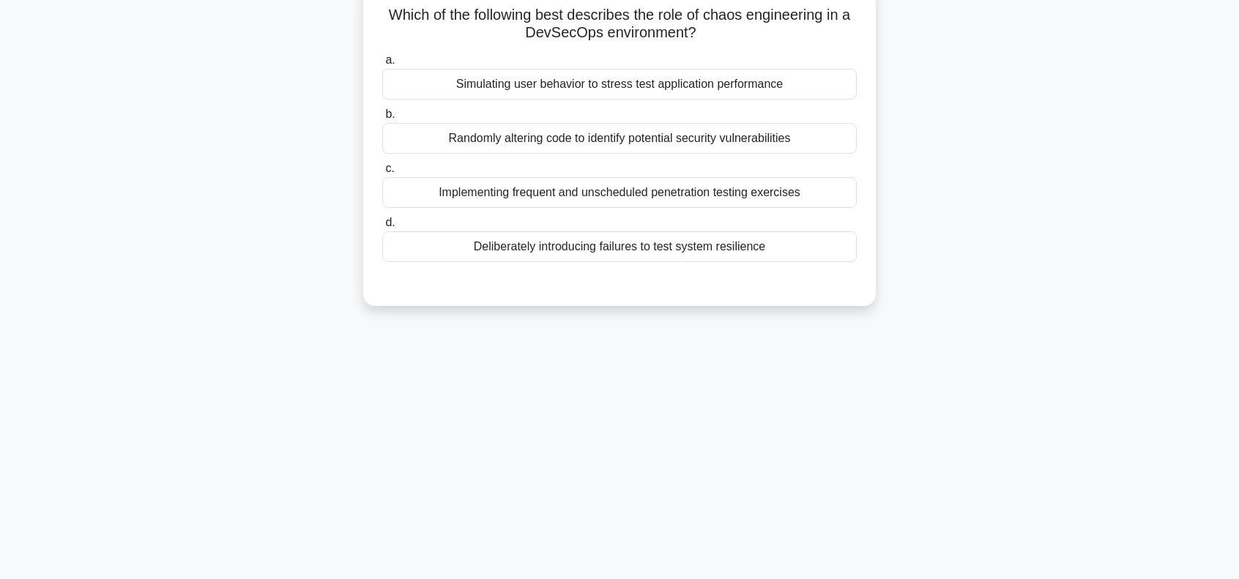
scroll to position [0, 0]
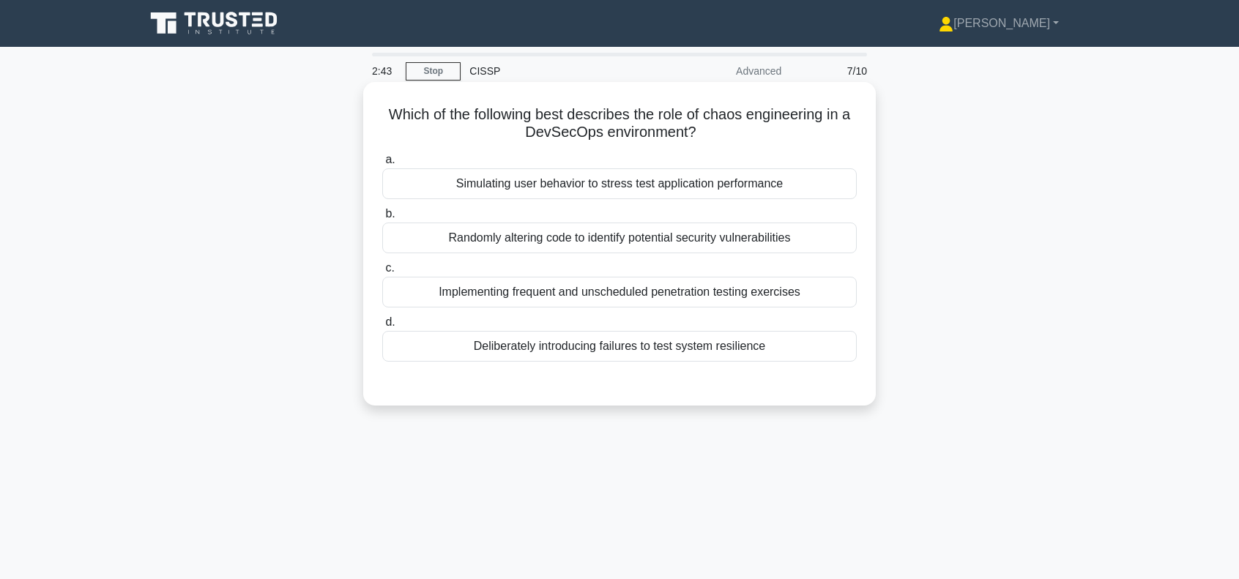
click at [674, 349] on div "Deliberately introducing failures to test system resilience" at bounding box center [619, 346] width 475 height 31
click at [382, 327] on input "d. Deliberately introducing failures to test system resilience" at bounding box center [382, 323] width 0 height 10
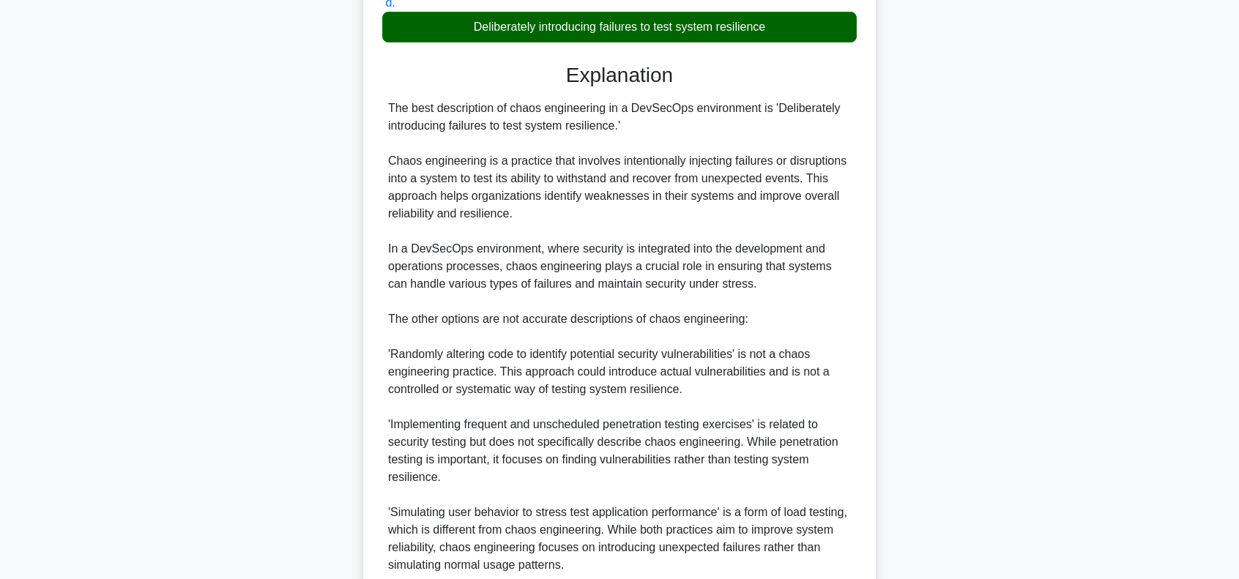
scroll to position [444, 0]
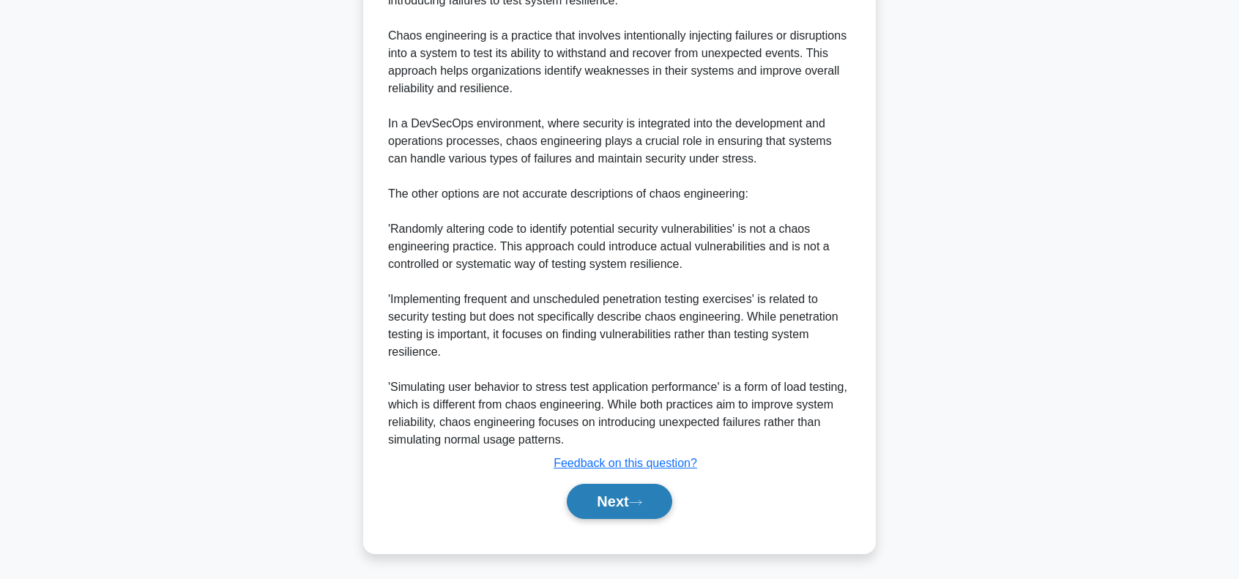
click at [625, 495] on button "Next" at bounding box center [619, 501] width 105 height 35
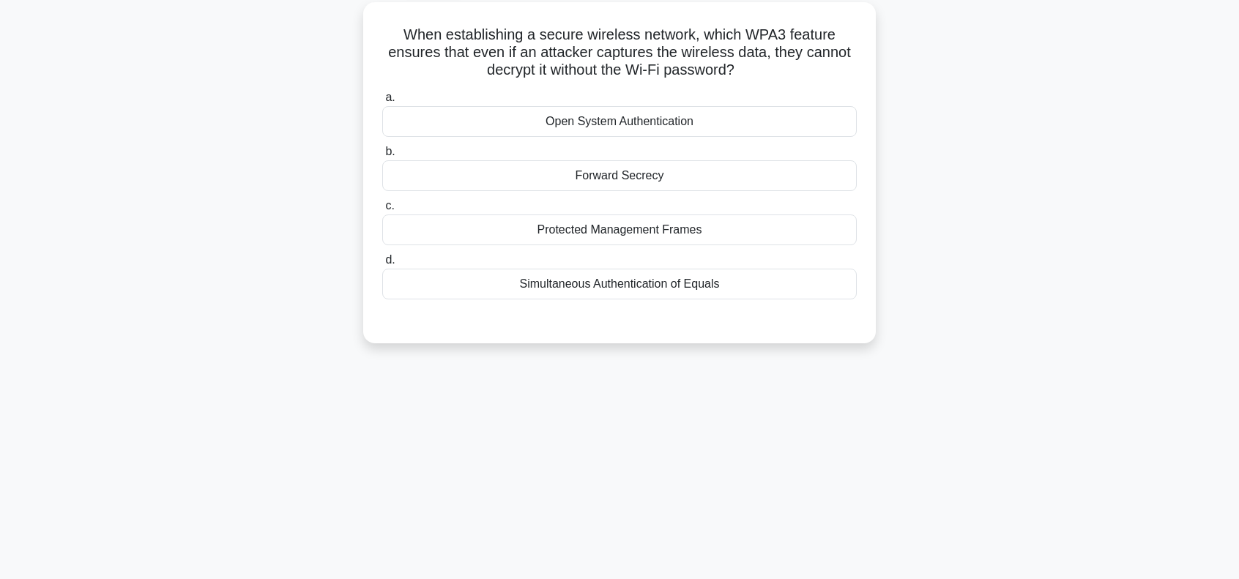
scroll to position [0, 0]
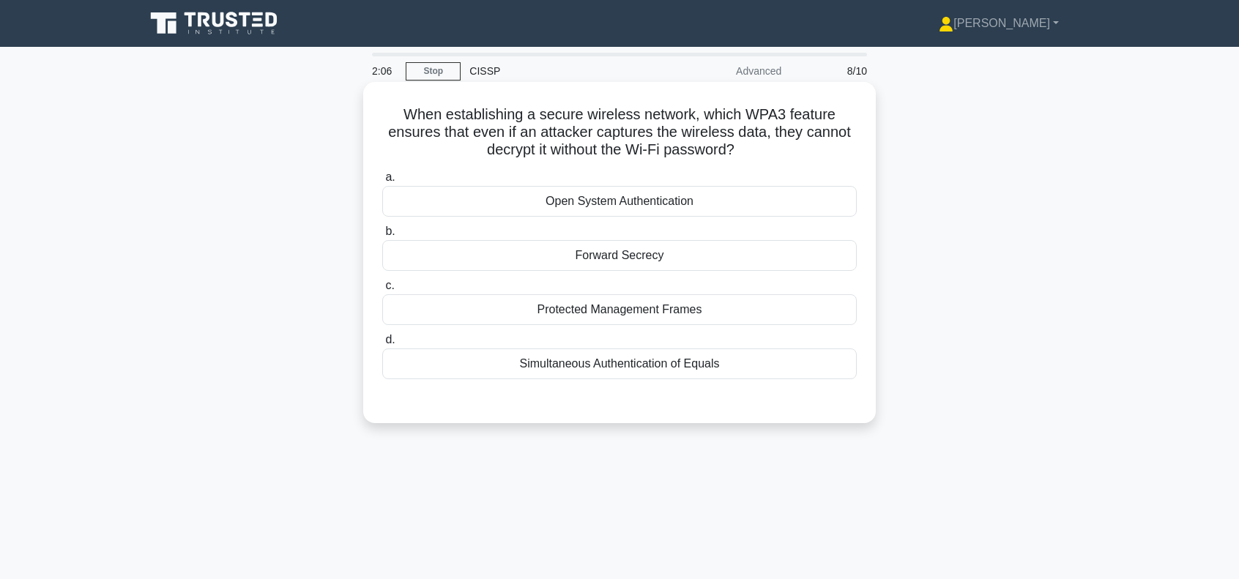
click at [691, 254] on div "Forward Secrecy" at bounding box center [619, 255] width 475 height 31
click at [382, 237] on input "b. Forward Secrecy" at bounding box center [382, 232] width 0 height 10
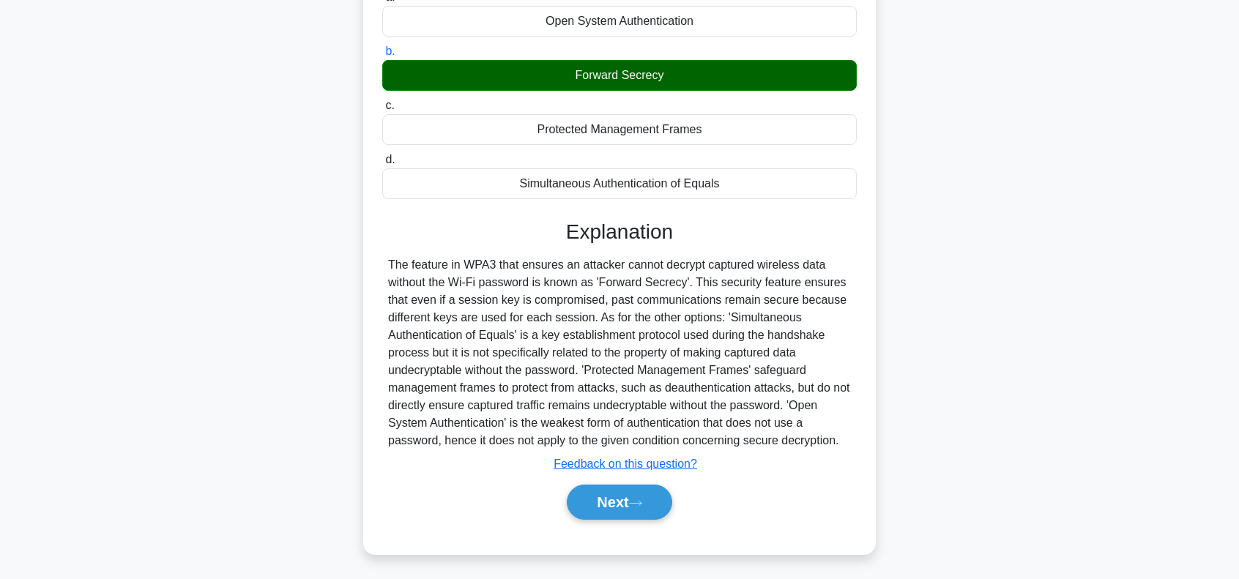
scroll to position [212, 0]
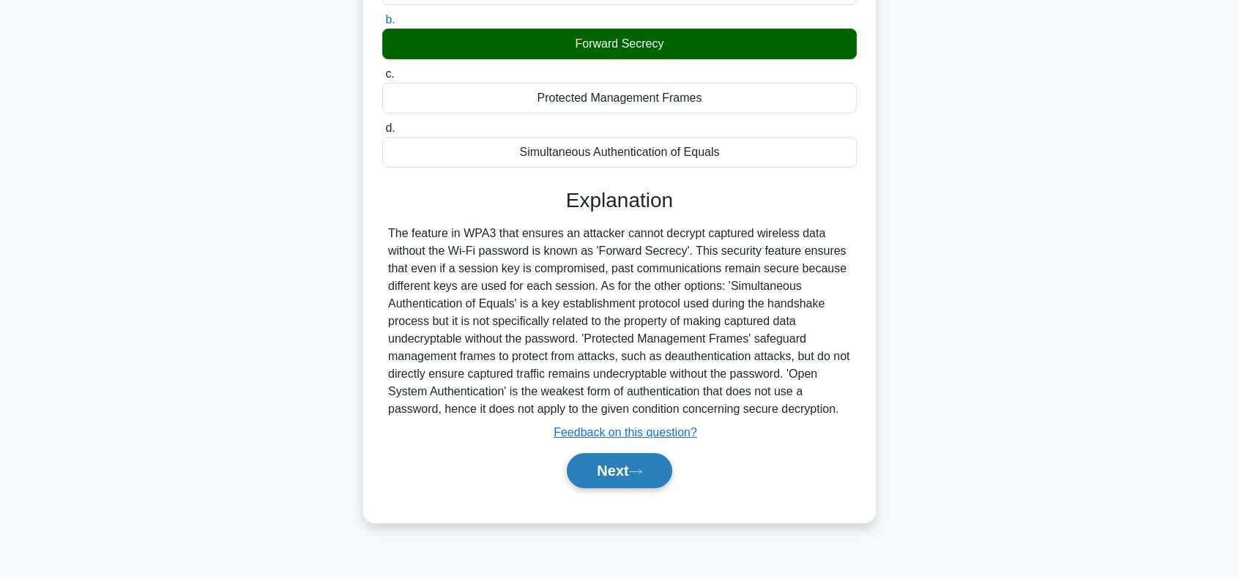
click at [620, 469] on button "Next" at bounding box center [619, 470] width 105 height 35
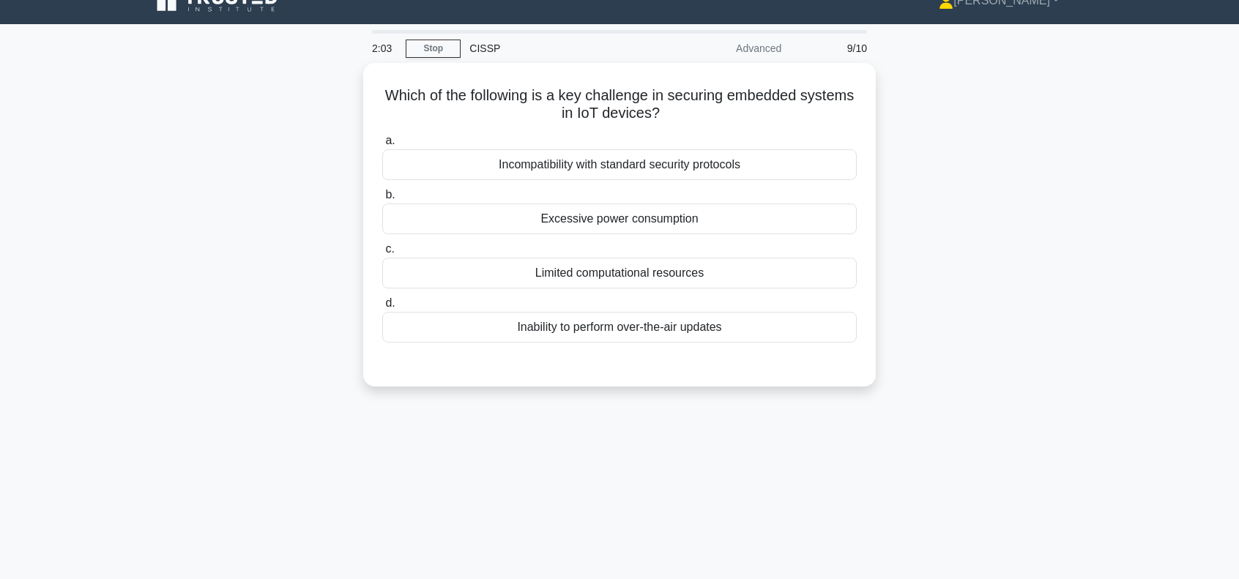
scroll to position [0, 0]
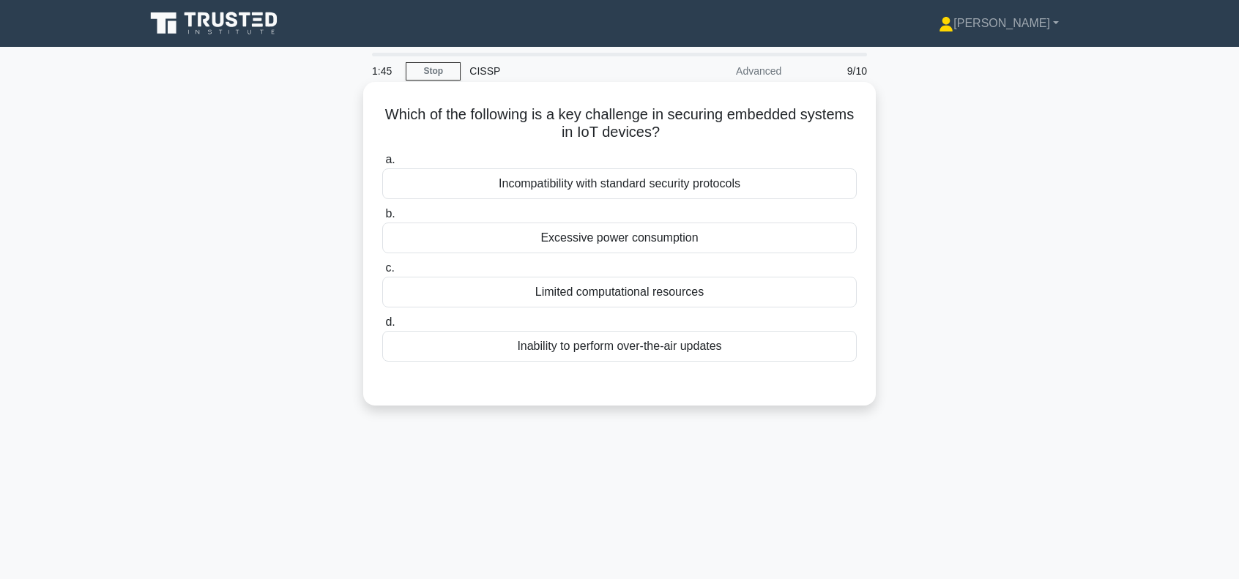
click at [677, 292] on div "Limited computational resources" at bounding box center [619, 292] width 475 height 31
click at [382, 273] on input "c. Limited computational resources" at bounding box center [382, 269] width 0 height 10
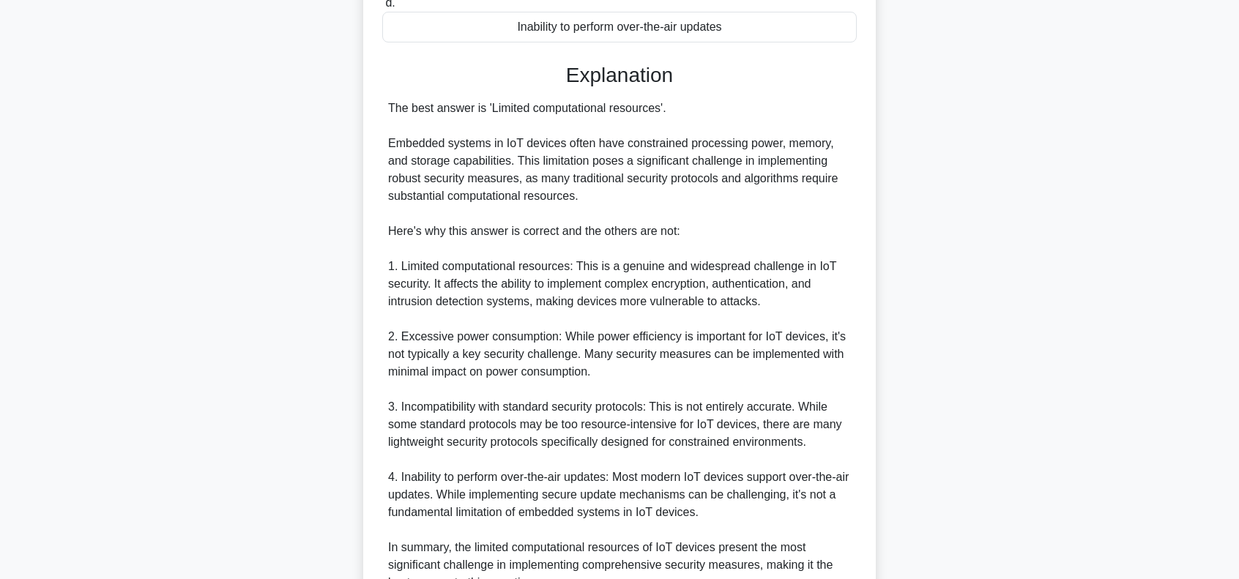
scroll to position [462, 0]
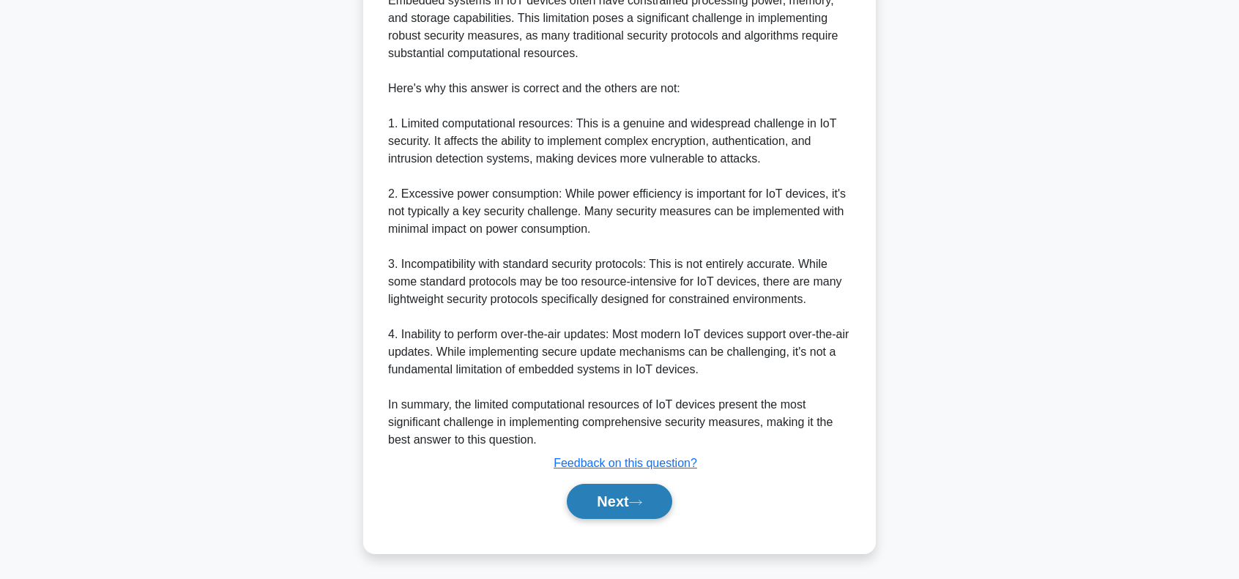
click at [612, 488] on button "Next" at bounding box center [619, 501] width 105 height 35
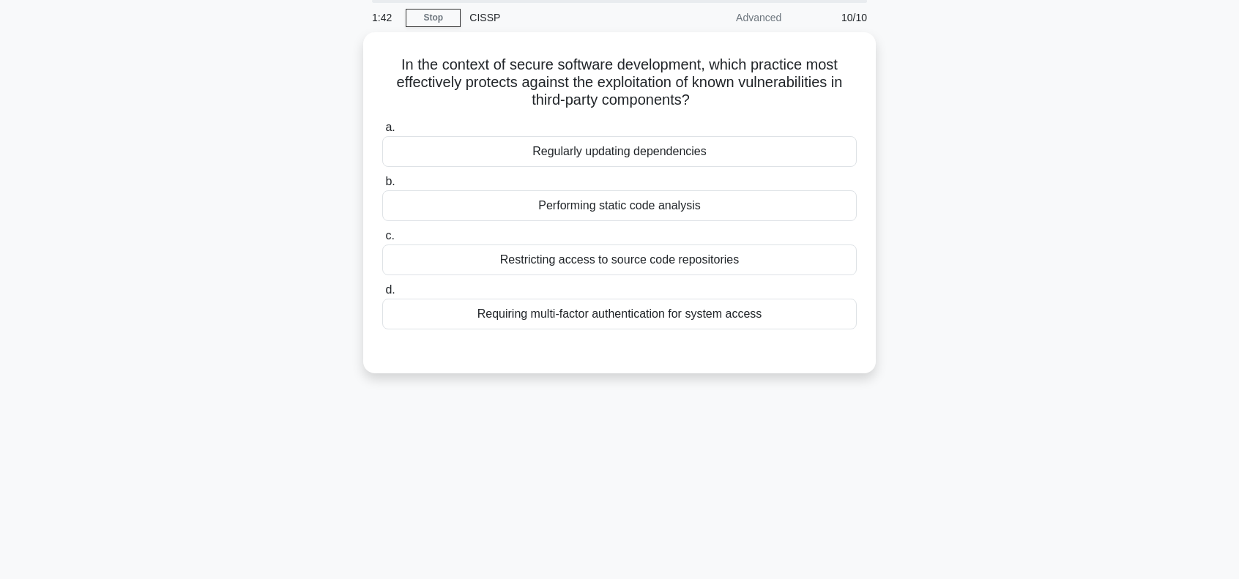
scroll to position [0, 0]
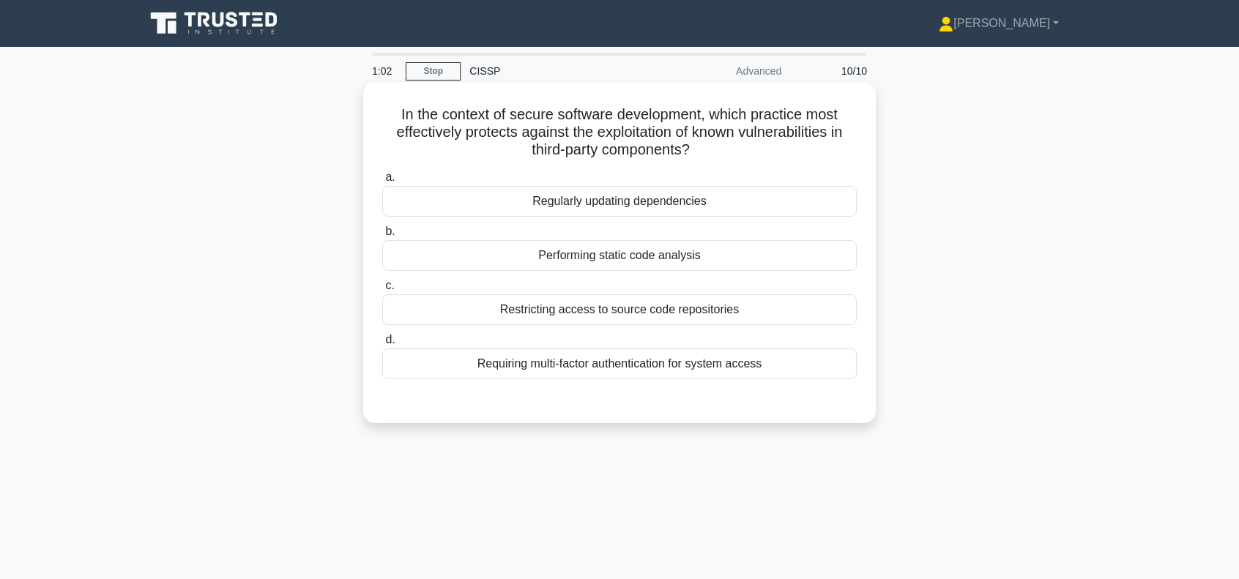
click at [703, 314] on div "Restricting access to source code repositories" at bounding box center [619, 309] width 475 height 31
click at [382, 291] on input "c. Restricting access to source code repositories" at bounding box center [382, 286] width 0 height 10
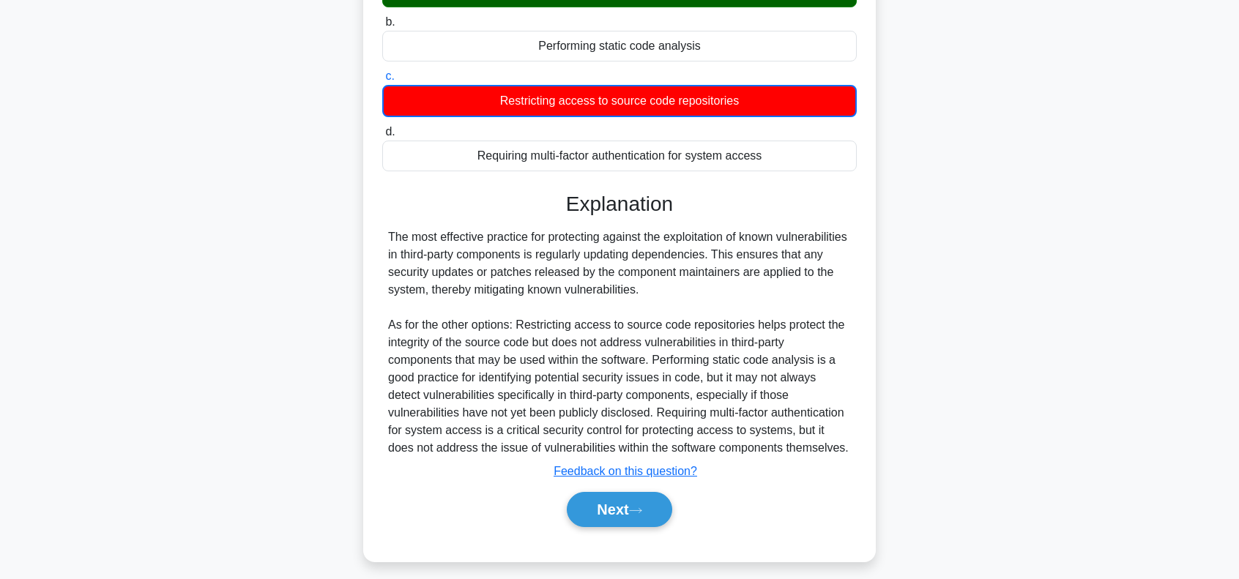
scroll to position [218, 0]
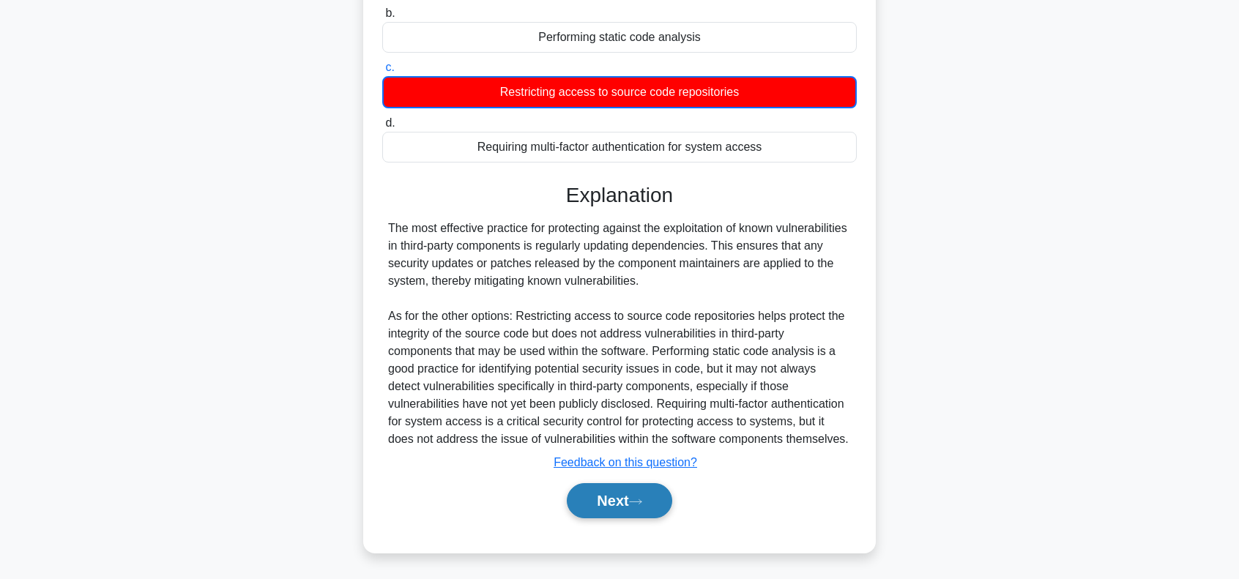
click at [639, 506] on button "Next" at bounding box center [619, 500] width 105 height 35
click at [624, 499] on button "Next" at bounding box center [619, 500] width 105 height 35
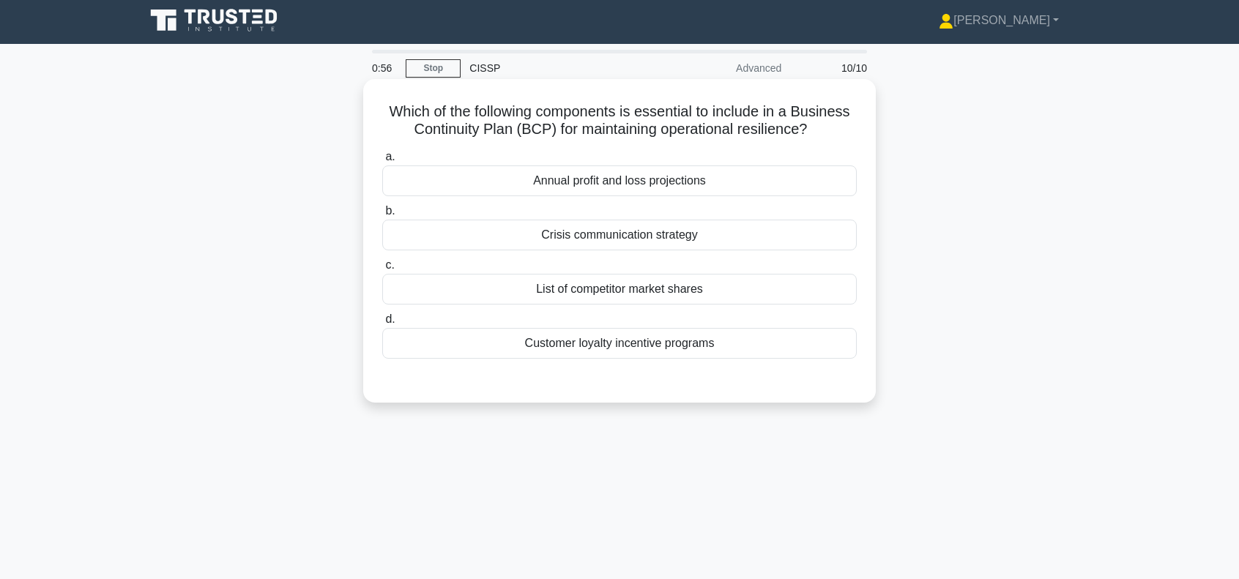
scroll to position [0, 0]
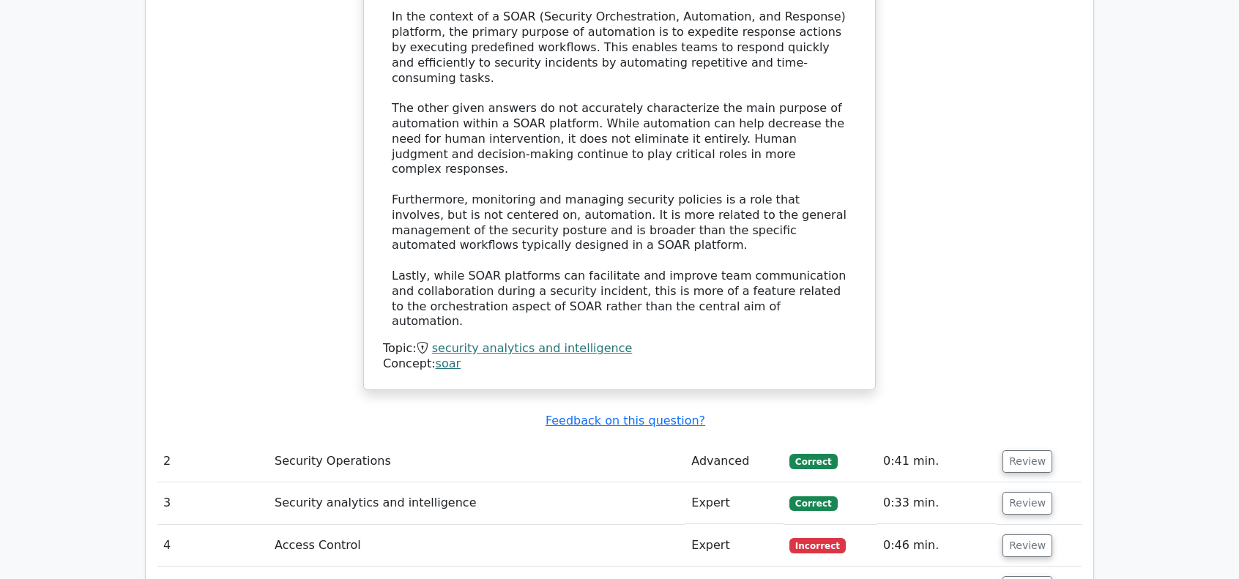
scroll to position [1513, 0]
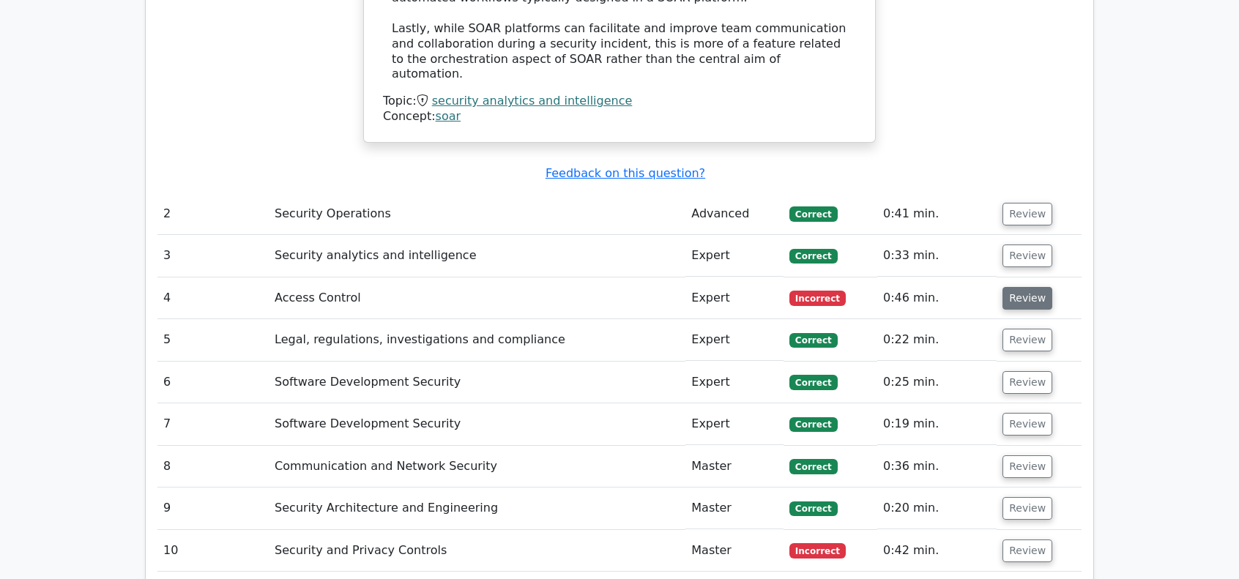
click at [1038, 287] on button "Review" at bounding box center [1027, 298] width 50 height 23
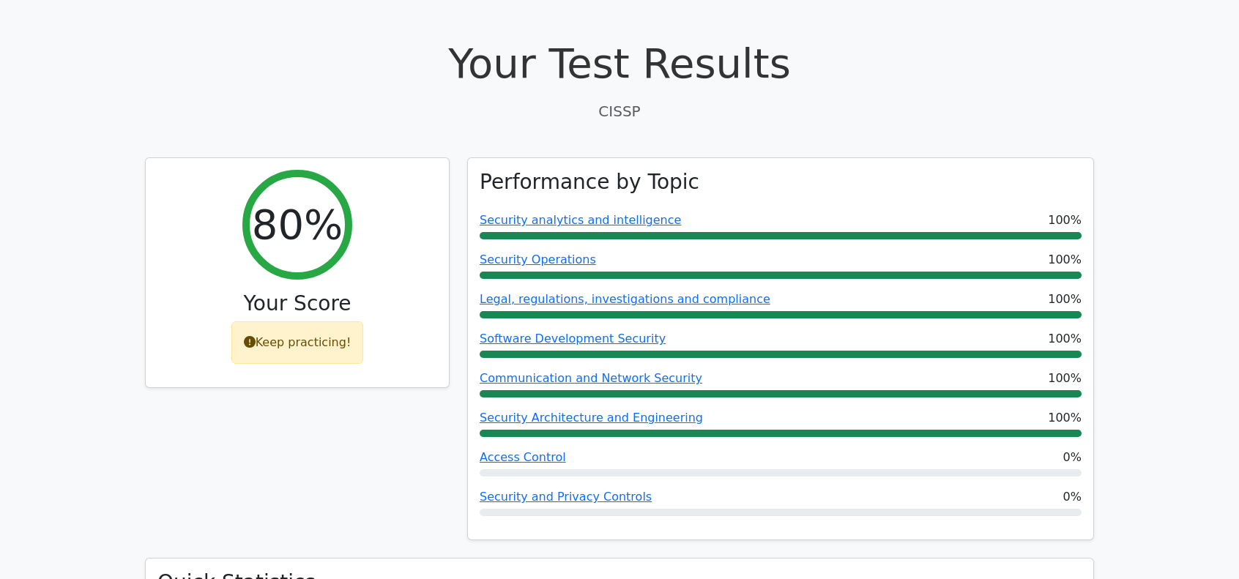
scroll to position [0, 0]
